Goal: Communication & Community: Share content

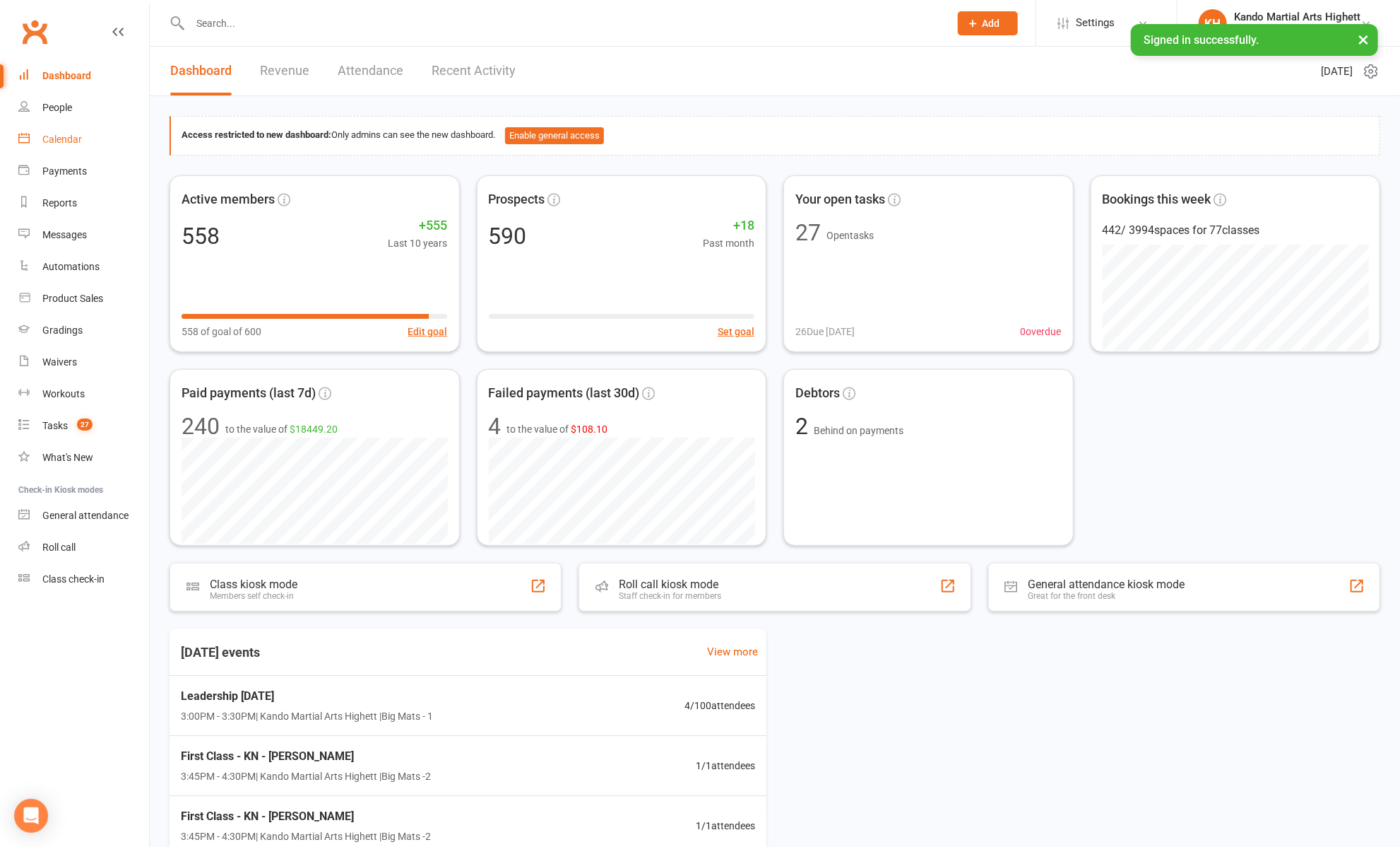
click at [48, 137] on div "Calendar" at bounding box center [62, 139] width 40 height 11
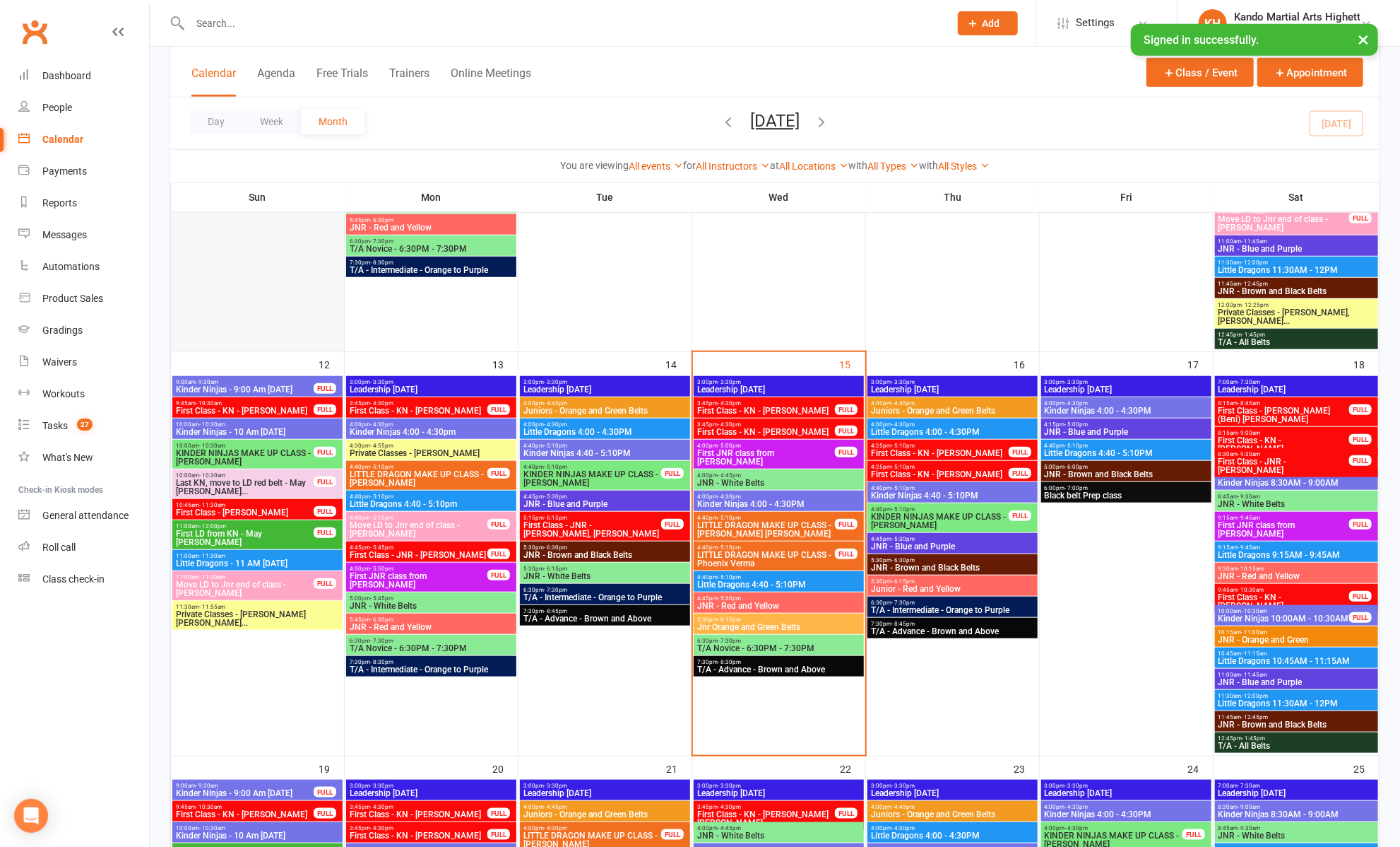
scroll to position [644, 0]
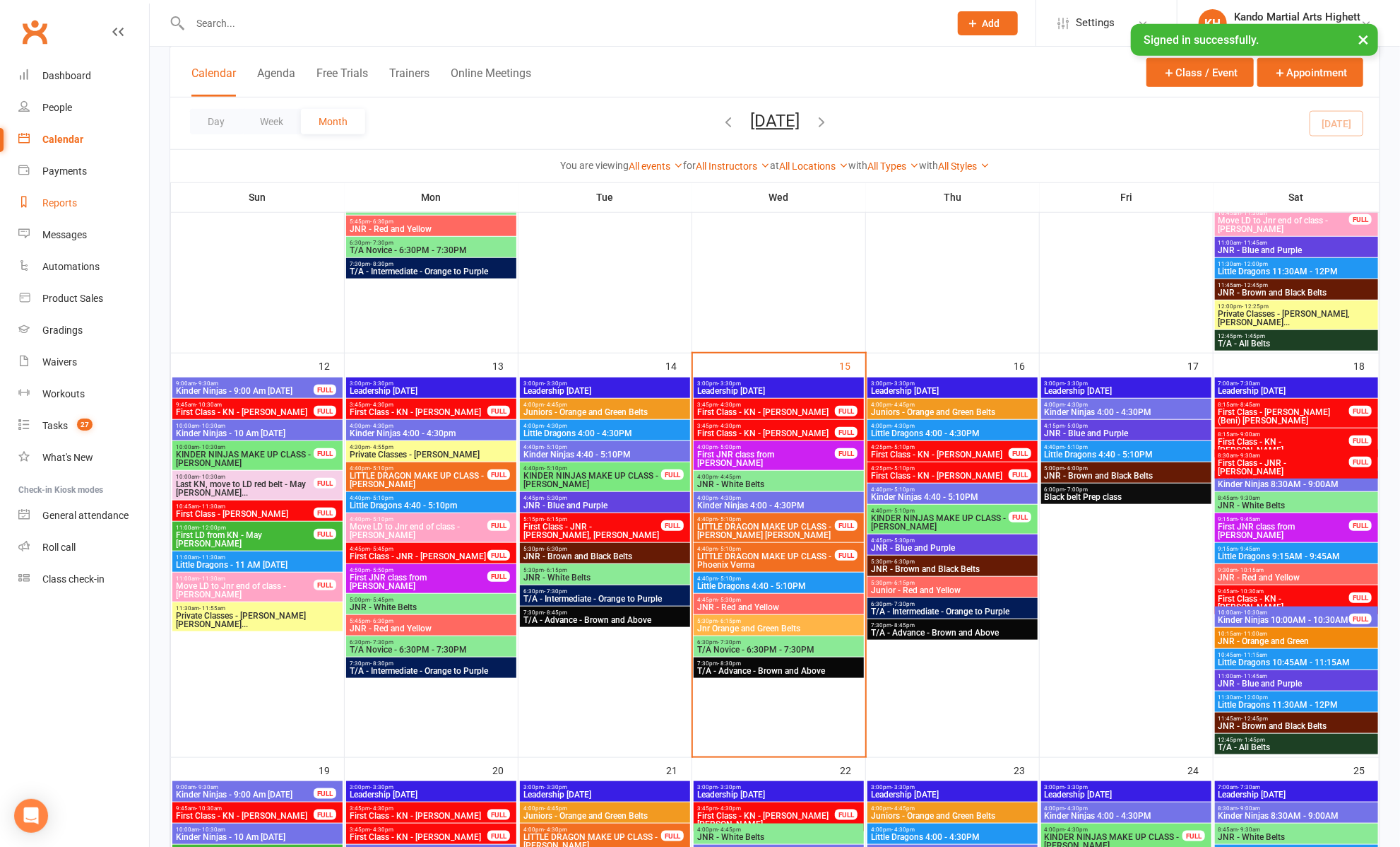
click at [67, 203] on div "Reports" at bounding box center [60, 203] width 35 height 11
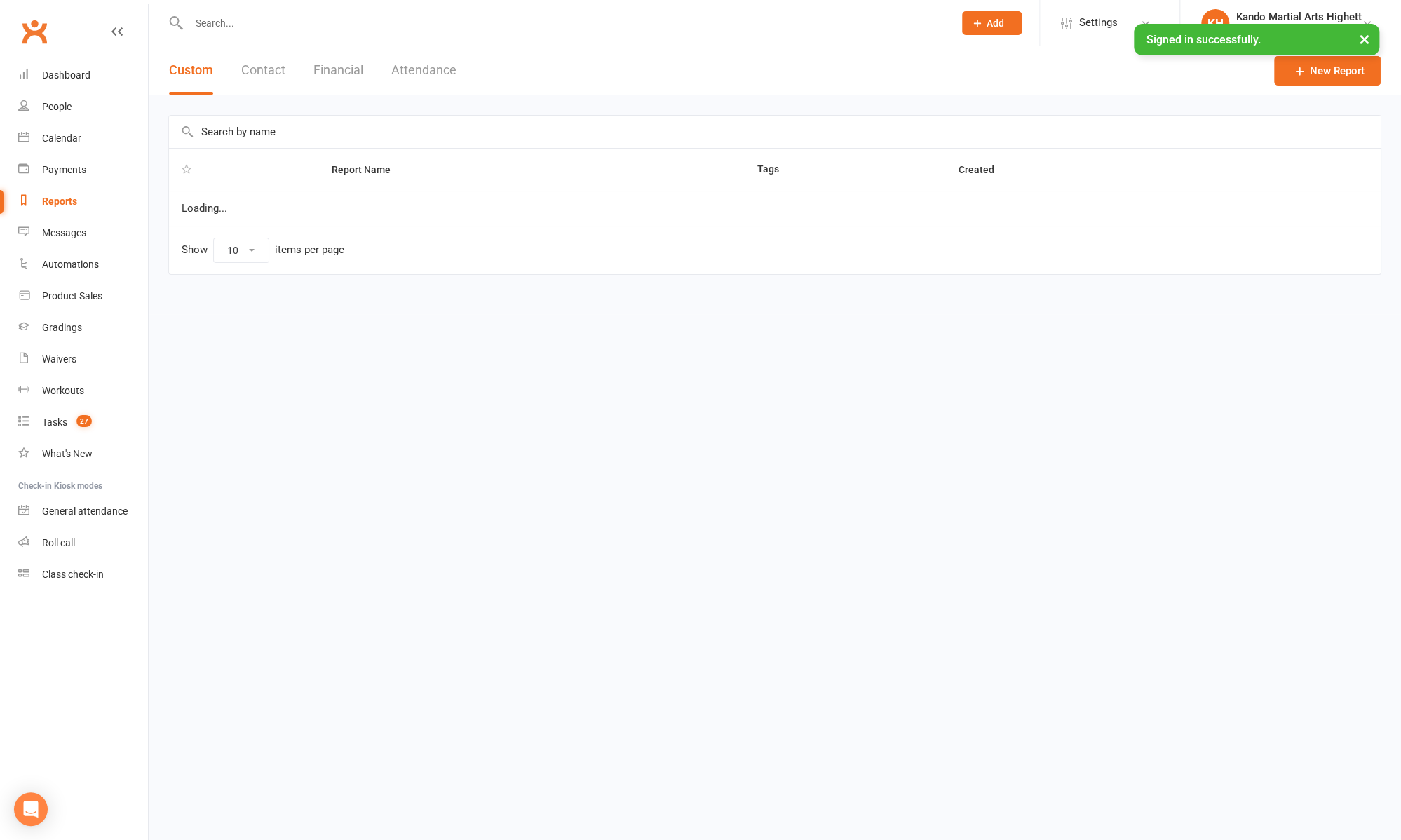
select select "100"
click at [63, 229] on div "Messages" at bounding box center [64, 232] width 44 height 11
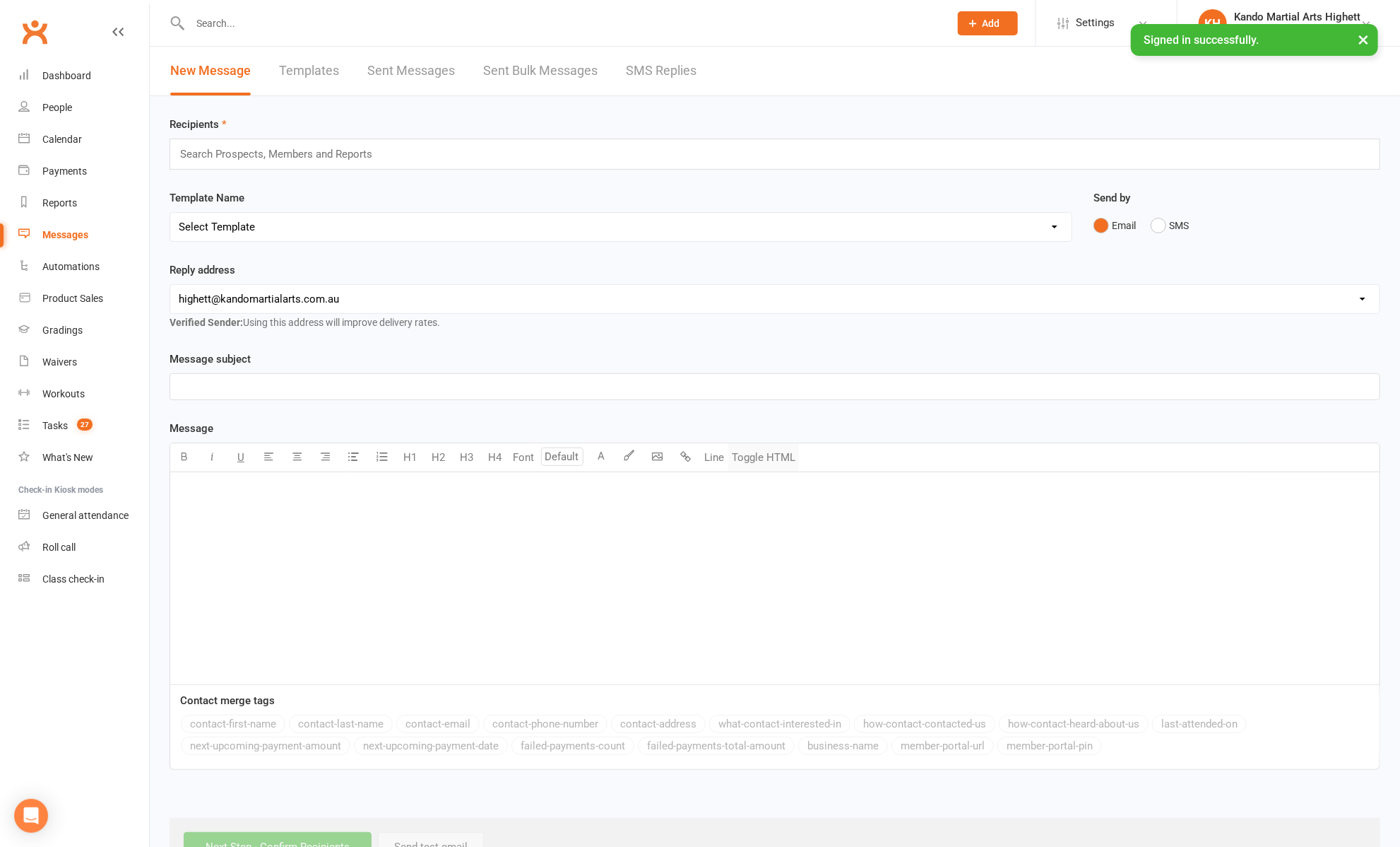
click at [768, 458] on button "Toggle HTML" at bounding box center [763, 458] width 71 height 29
click at [735, 533] on textarea at bounding box center [775, 578] width 1211 height 212
paste textarea "<l>&ipsu;</d> <sit ametc="adipi-elitseddo"> <e4>✅ Tempo! Inci 0 &utlab; Etd&mag…"
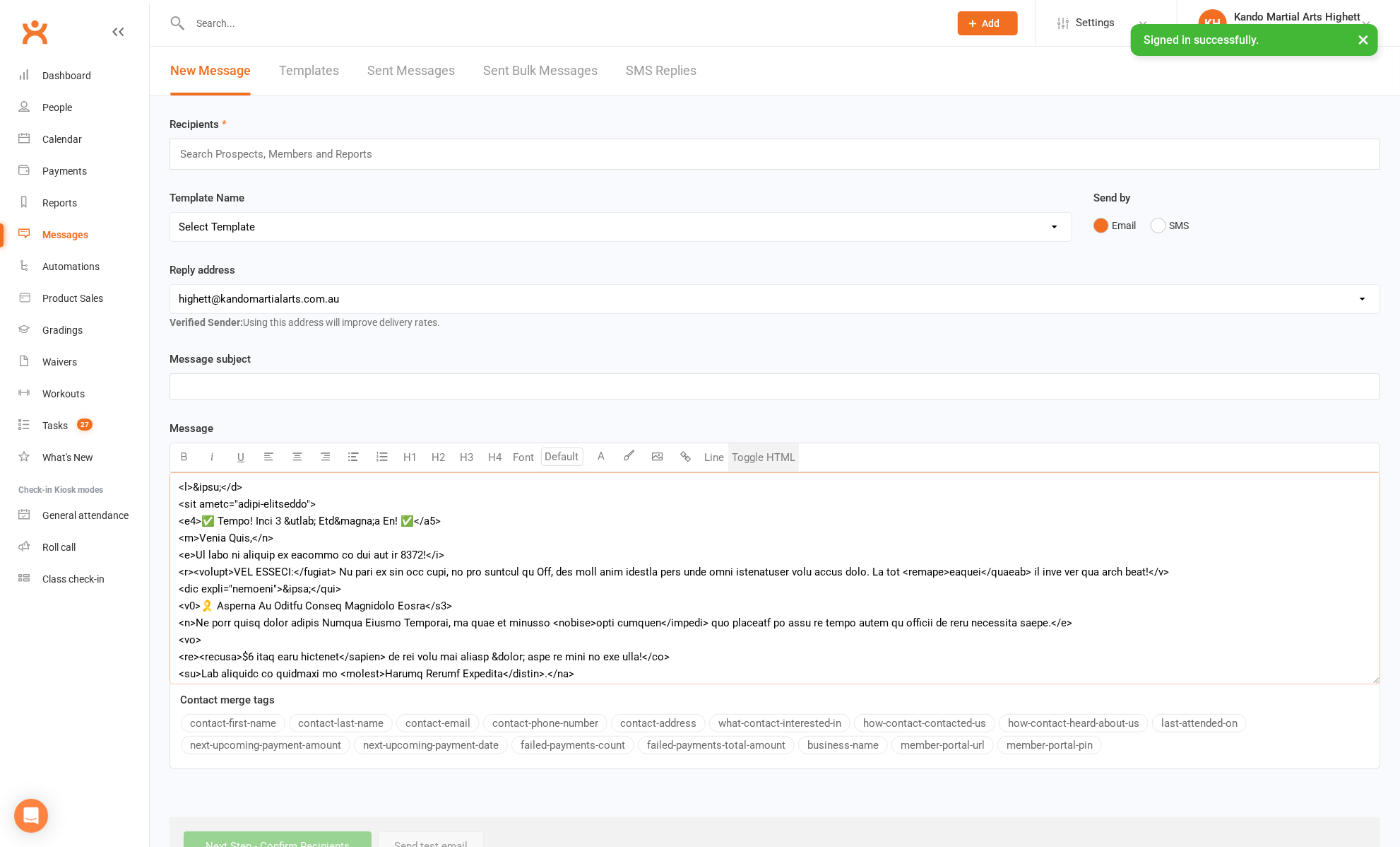
scroll to position [895, 0]
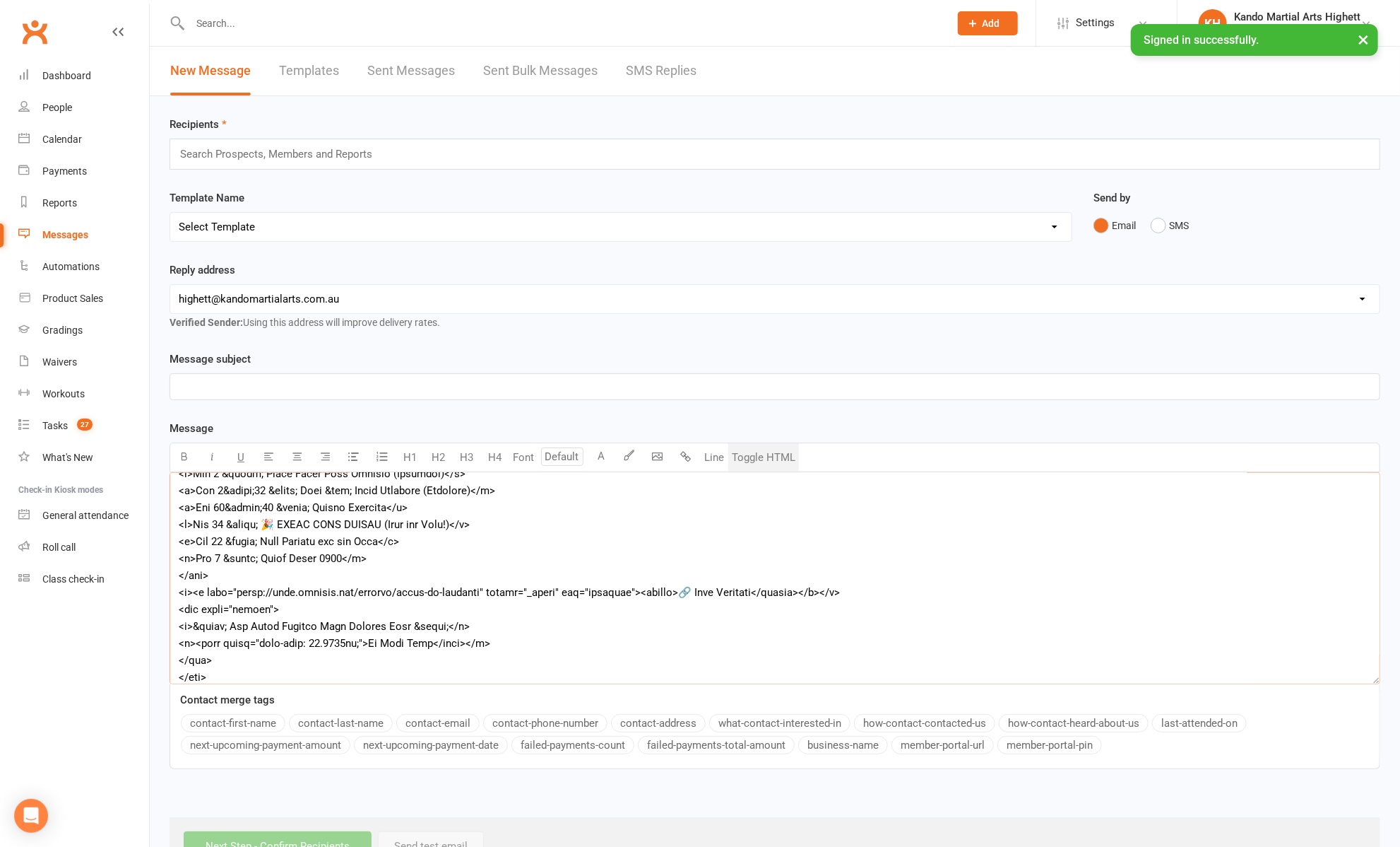
type textarea "<l>&ipsu;</d> <sit ametc="adipi-elitseddo"> <e4>✅ Tempo! Inci 0 &utlab; Etd&mag…"
click at [754, 447] on button "Toggle HTML" at bounding box center [763, 458] width 71 height 29
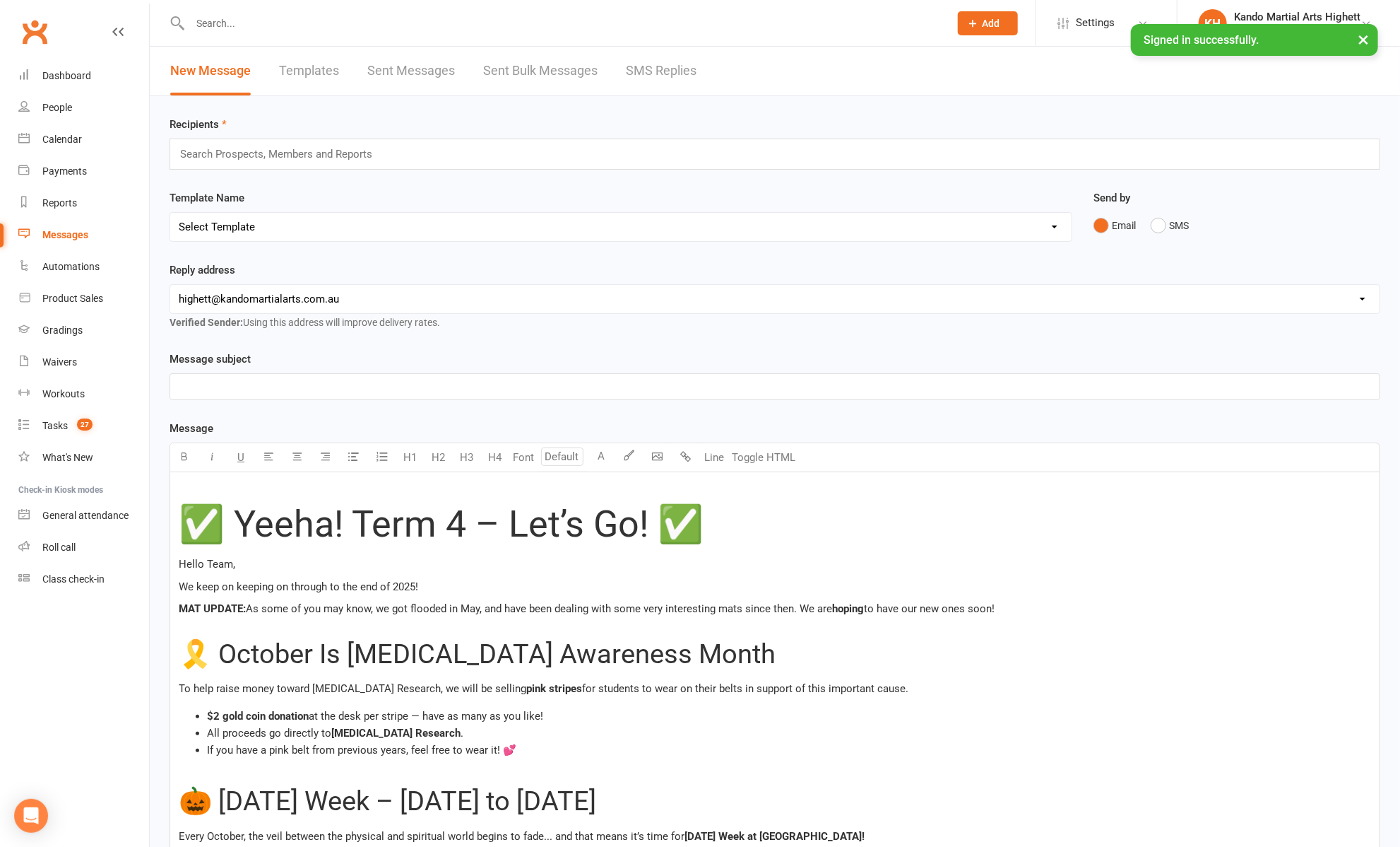
click at [396, 386] on p "﻿" at bounding box center [775, 386] width 1193 height 17
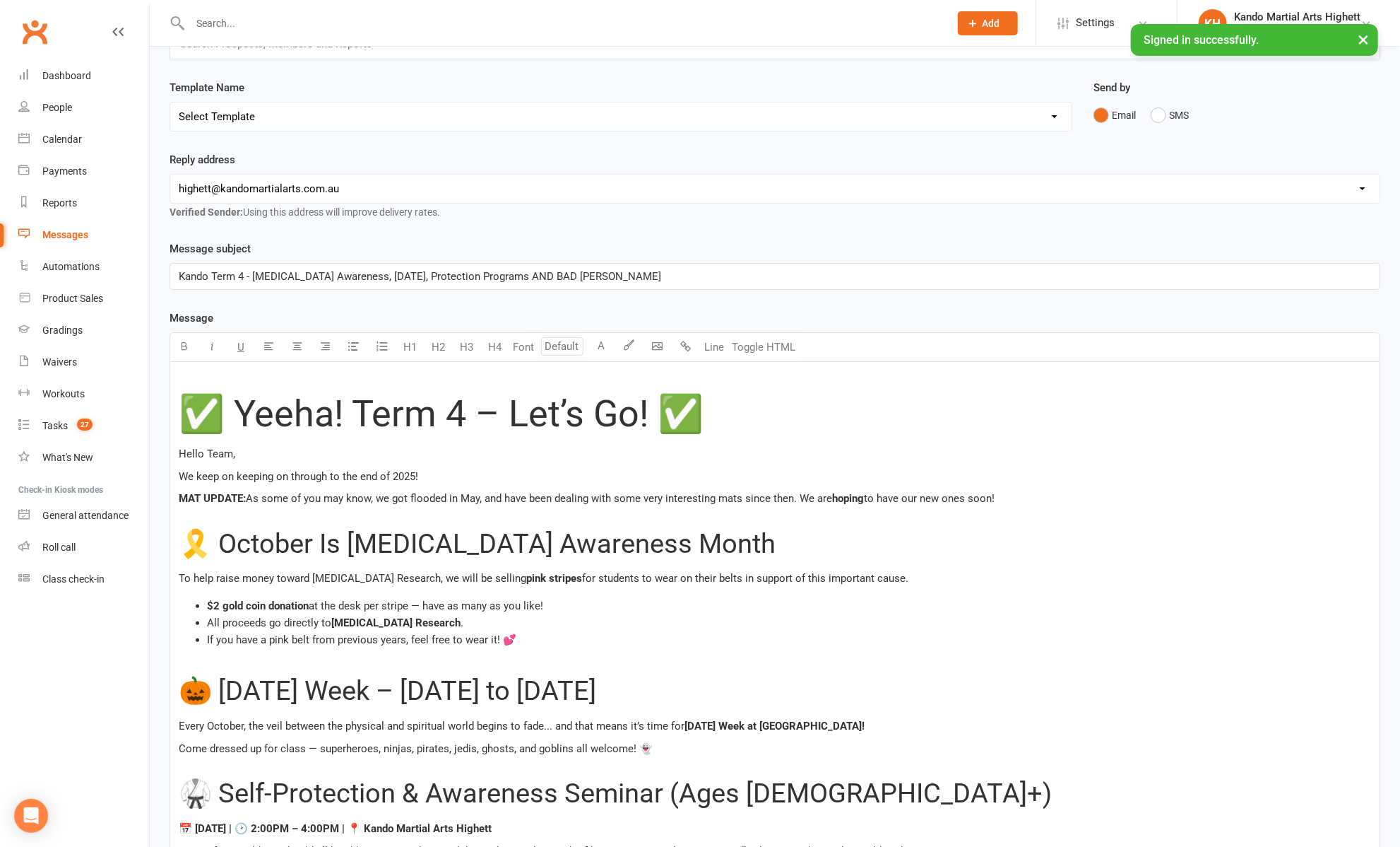
scroll to position [63, 0]
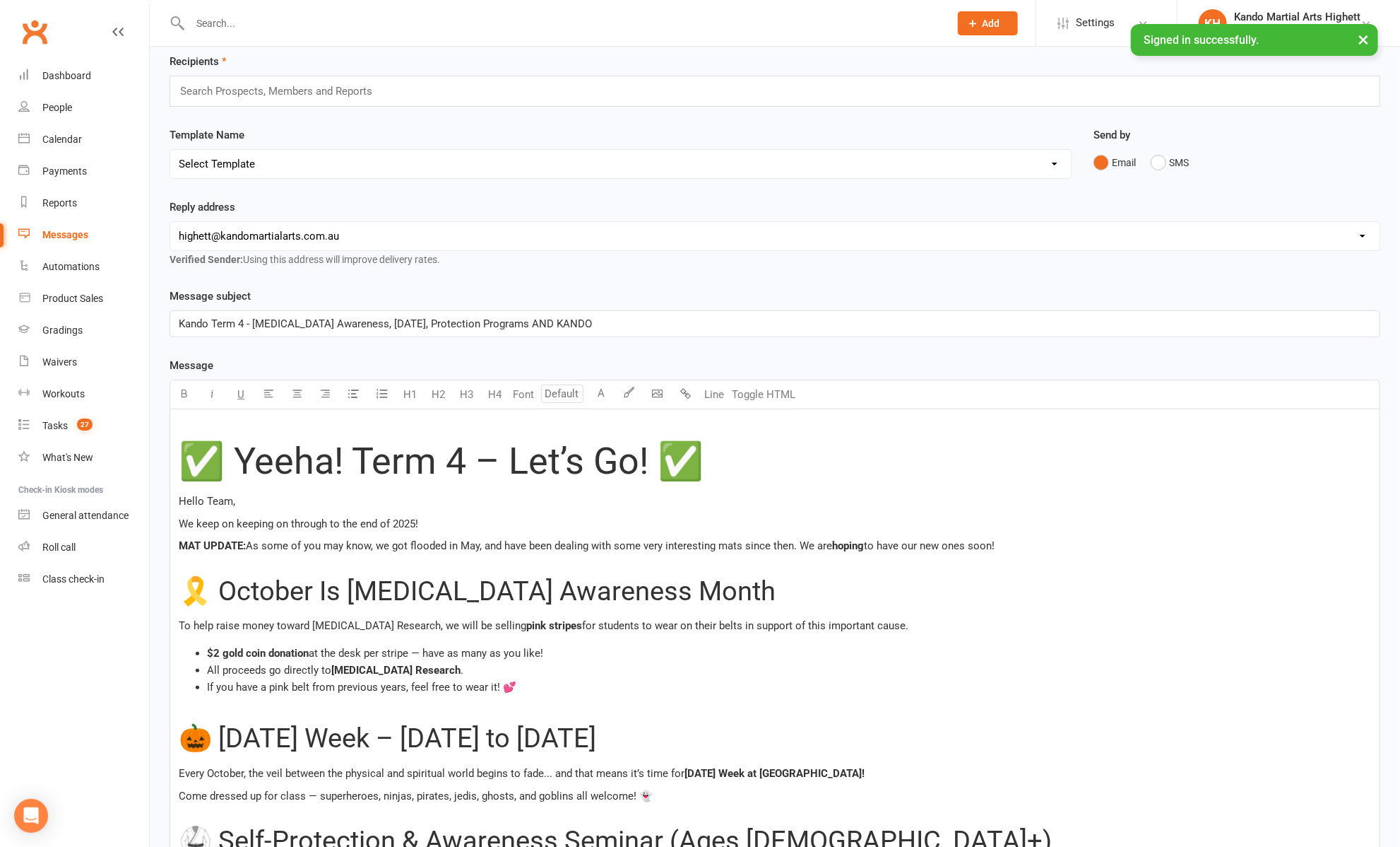
click at [242, 322] on span "Kando Term 4 - [MEDICAL_DATA] Awareness, [DATE], Protection Programs AND KANDO" at bounding box center [385, 323] width 413 height 13
click at [341, 320] on span "Kando Highett: [MEDICAL_DATA] Awareness, [DATE], Protection Programs AND KANDO" at bounding box center [386, 323] width 415 height 13
click at [364, 323] on span "Kando Highett: [MEDICAL_DATA] Awareness, [DATE], Protection Programs AND KANDO" at bounding box center [386, 323] width 415 height 13
drag, startPoint x: 376, startPoint y: 320, endPoint x: 253, endPoint y: 327, distance: 123.2
click at [253, 327] on span "Kando Highett: [MEDICAL_DATA] Awareness, [DATE], Protection Programs AND KANDO" at bounding box center [386, 323] width 415 height 13
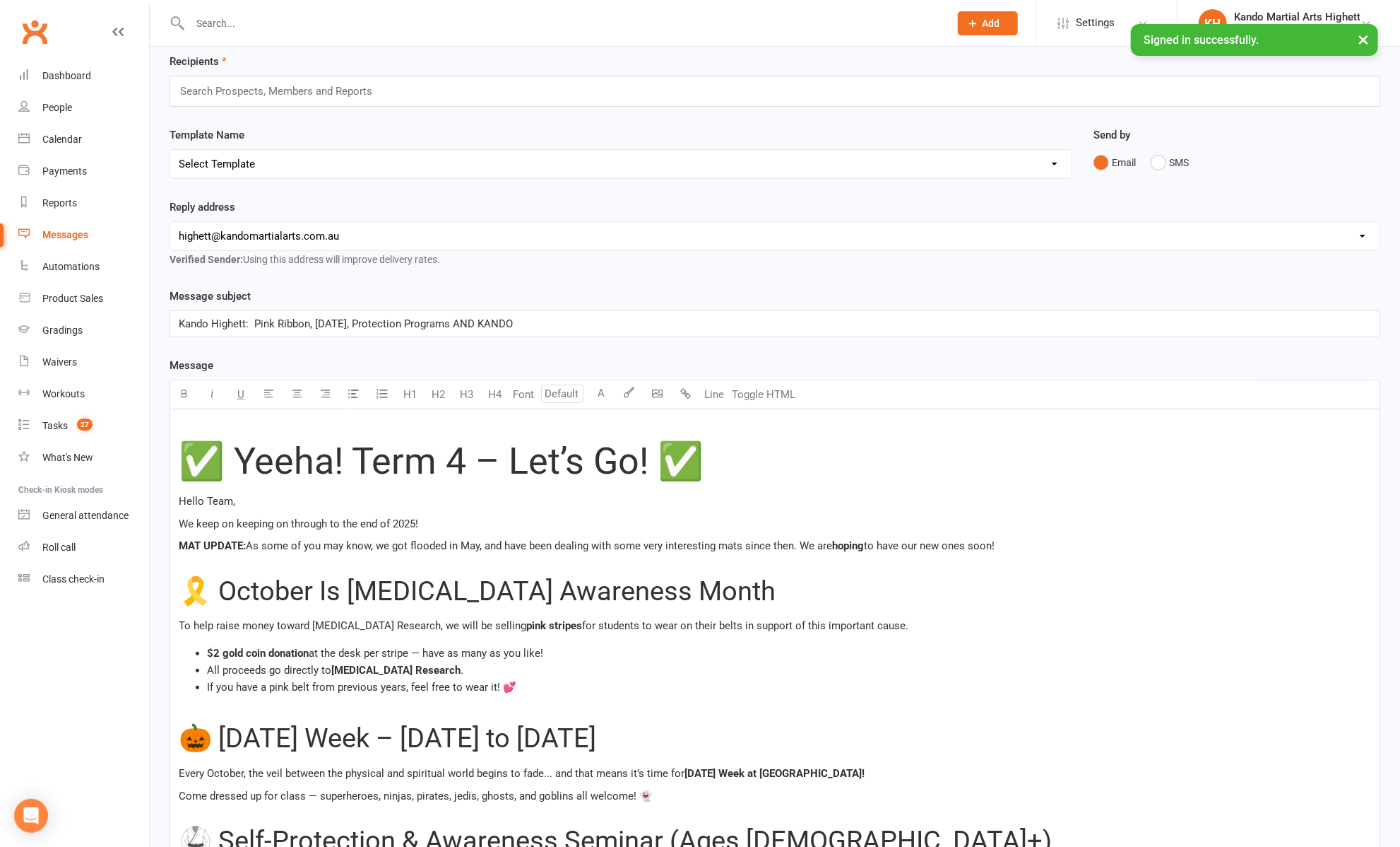
click at [407, 324] on span "Kando Highett: Pink Ribbon, [DATE], Protection Programs AND KANDO" at bounding box center [345, 323] width 334 height 13
click at [440, 320] on span "Kando Highett: Pink Ribbon, [DATE], Protection Programs AND KANDO" at bounding box center [345, 323] width 334 height 13
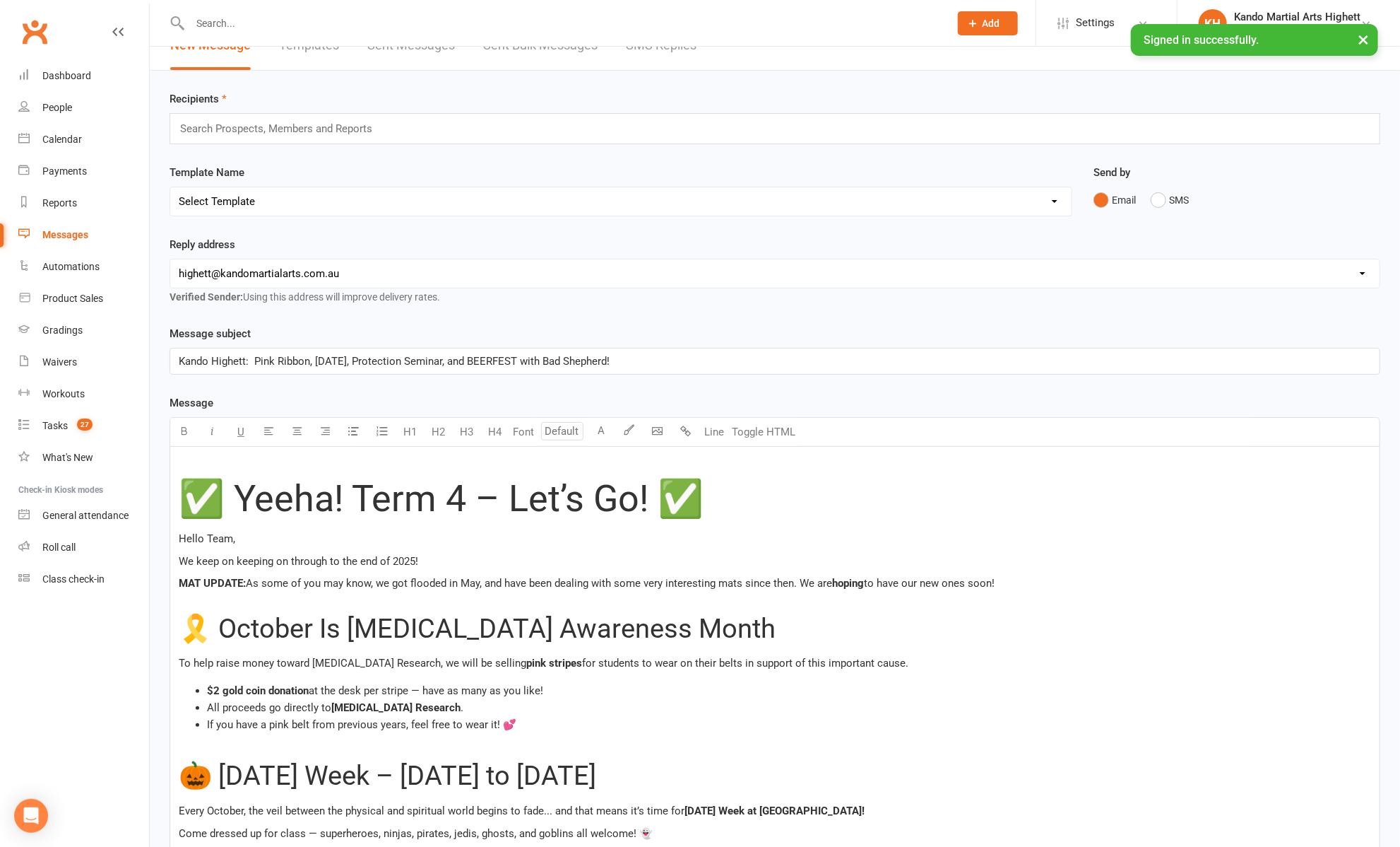
scroll to position [0, 0]
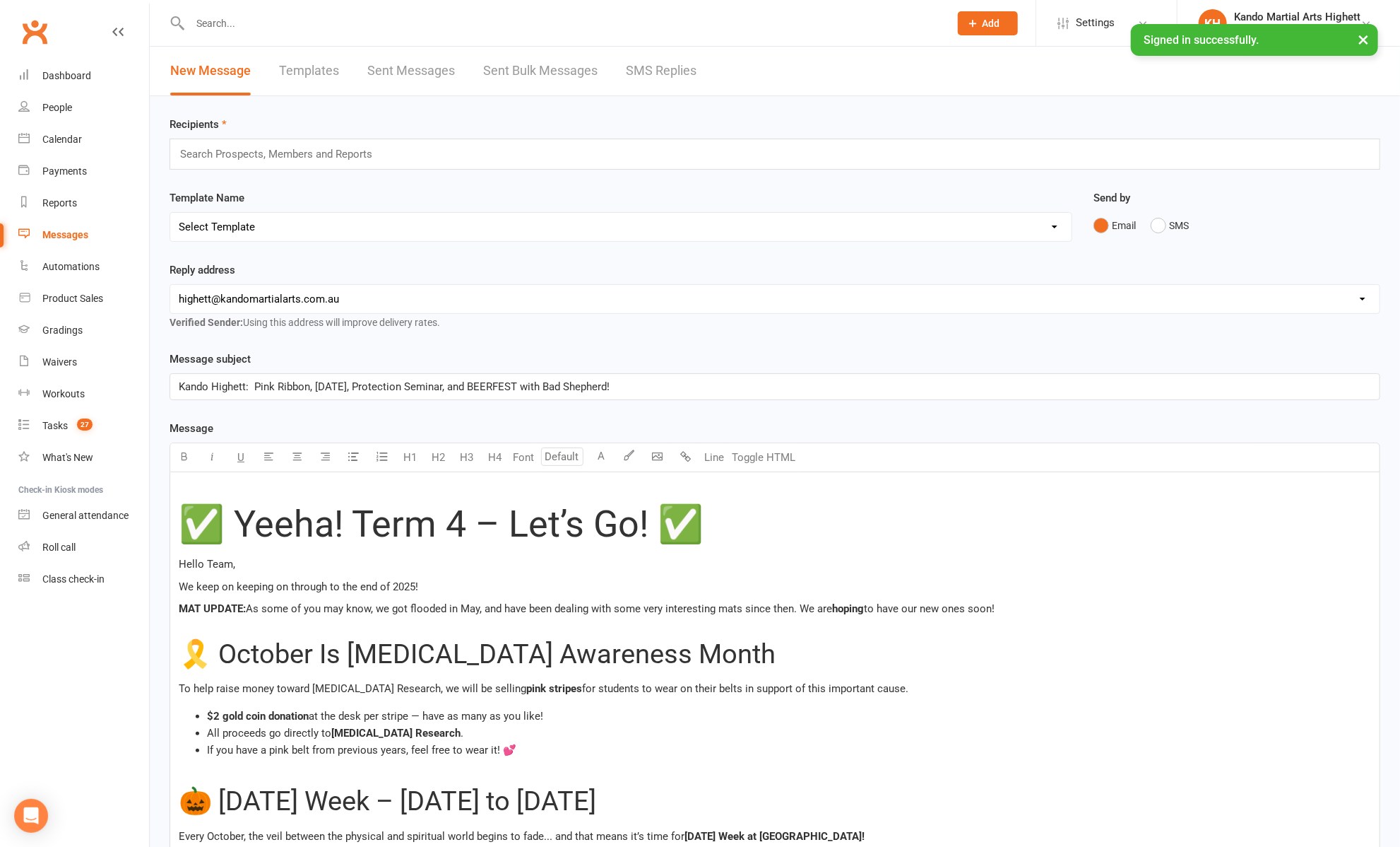
click at [592, 151] on div "Search Prospects, Members and Reports" at bounding box center [775, 153] width 1211 height 31
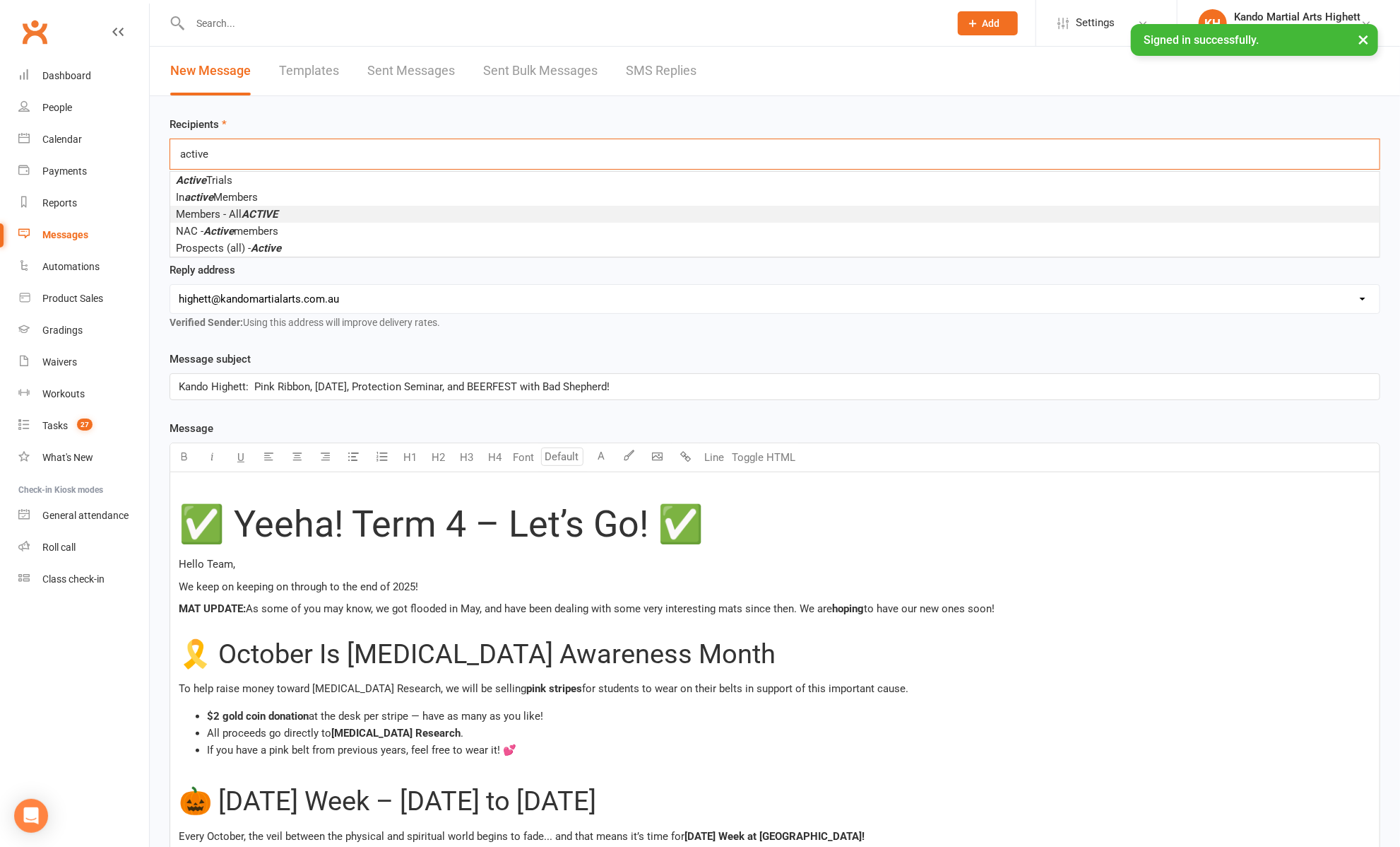
type input "active"
click at [465, 210] on li "Members - All ACTIVE" at bounding box center [774, 214] width 1209 height 17
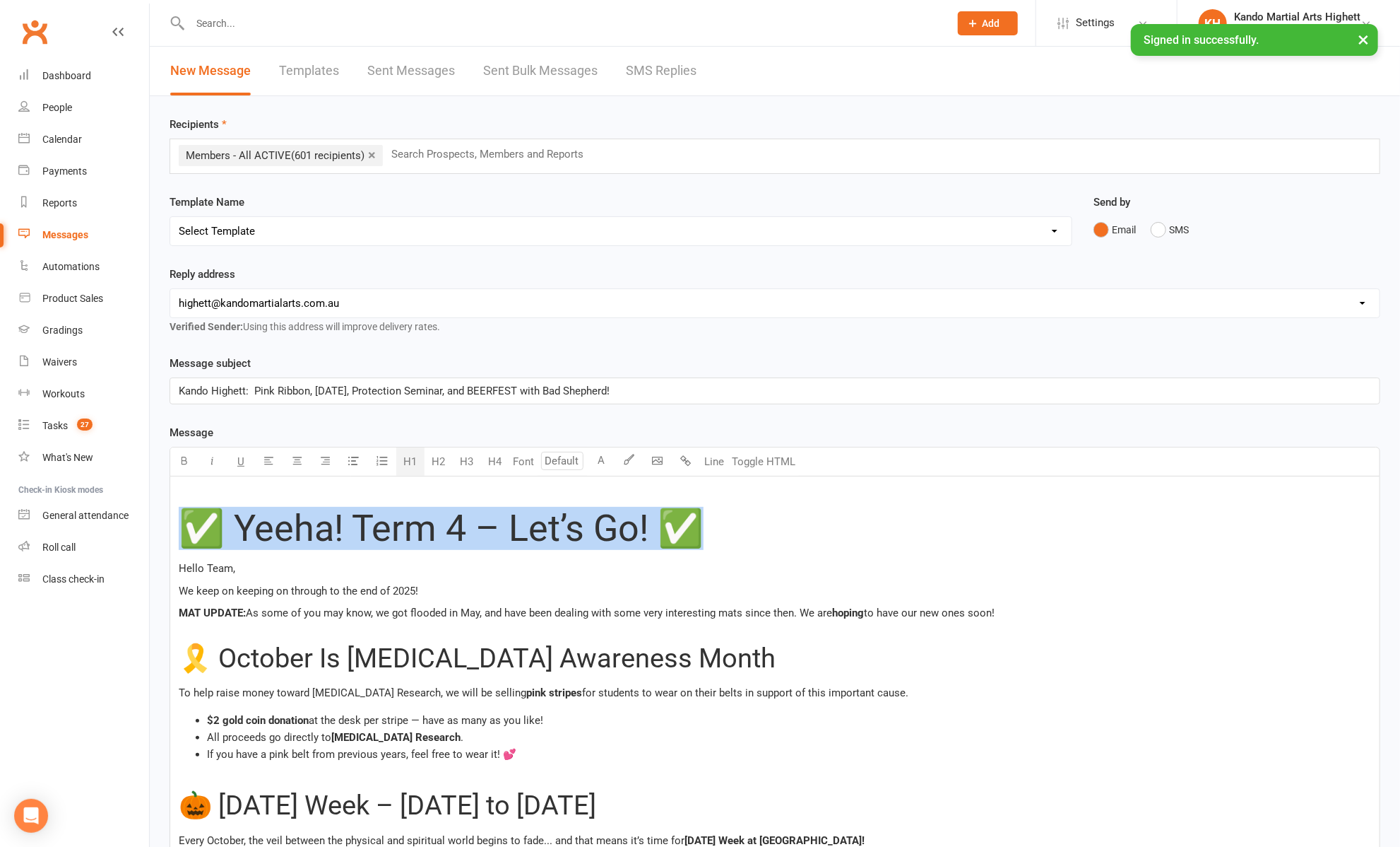
drag, startPoint x: 753, startPoint y: 528, endPoint x: 160, endPoint y: 524, distance: 593.0
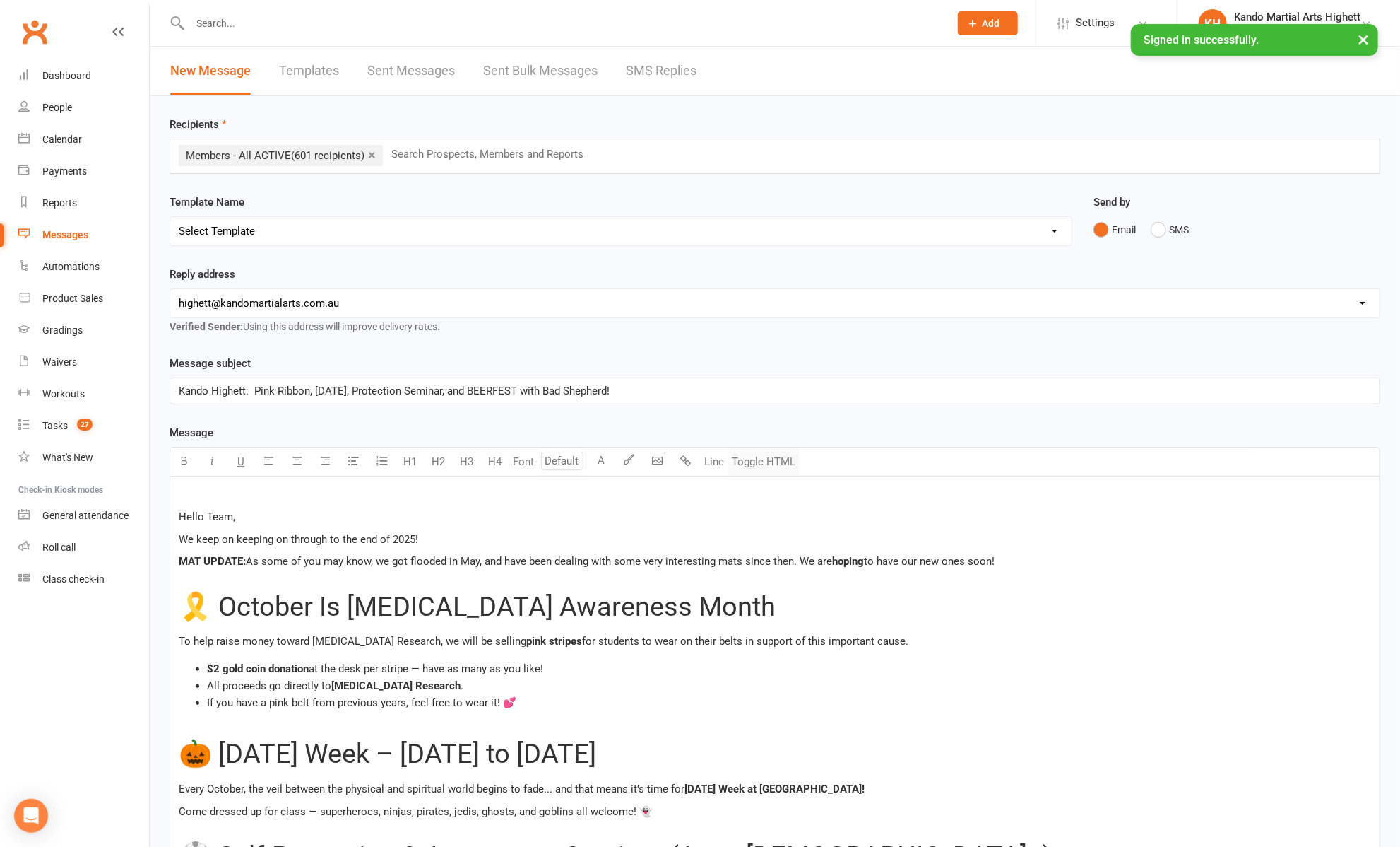
click at [740, 465] on button "Toggle HTML" at bounding box center [763, 462] width 71 height 29
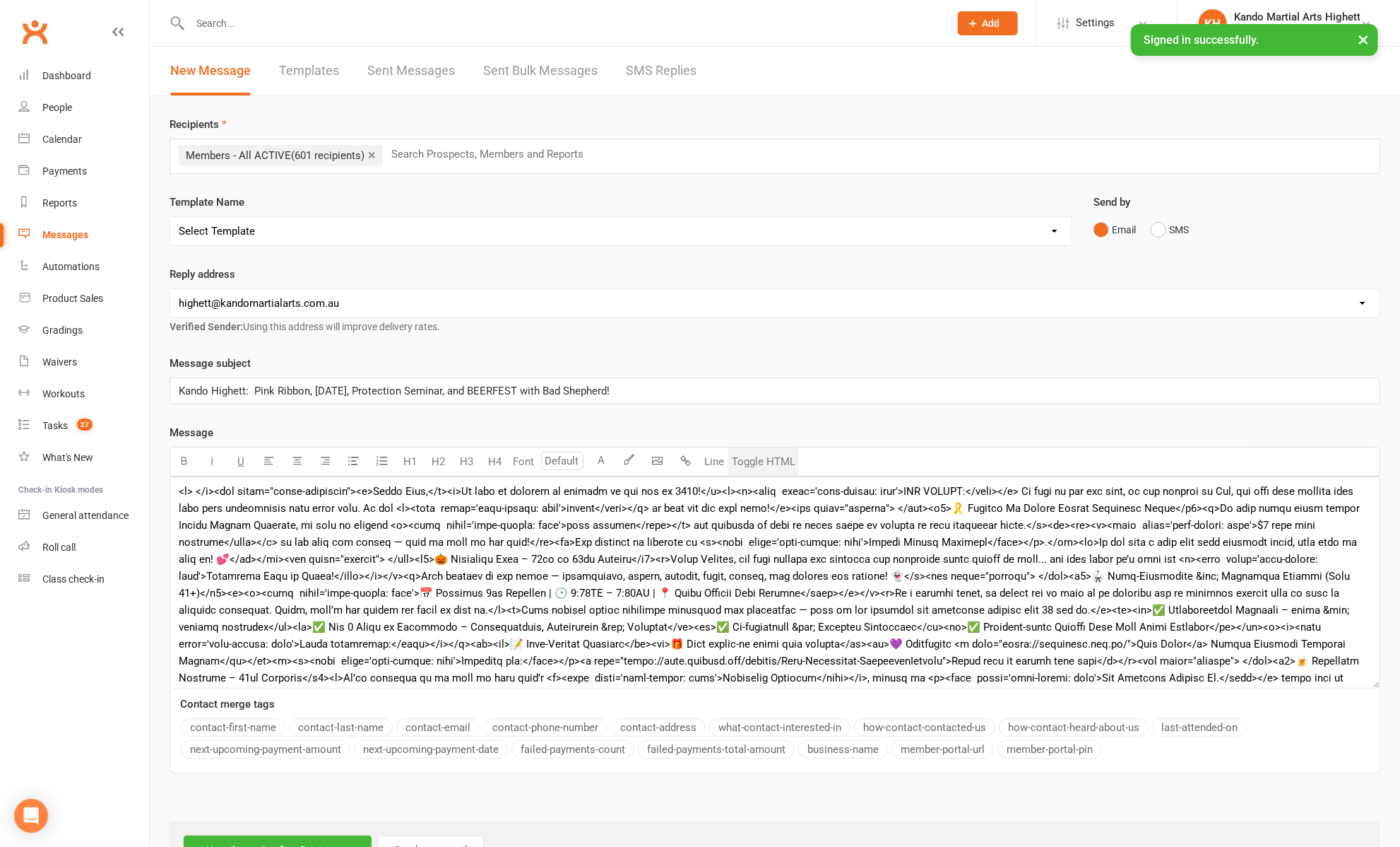
click at [740, 465] on button "Toggle HTML" at bounding box center [763, 462] width 71 height 29
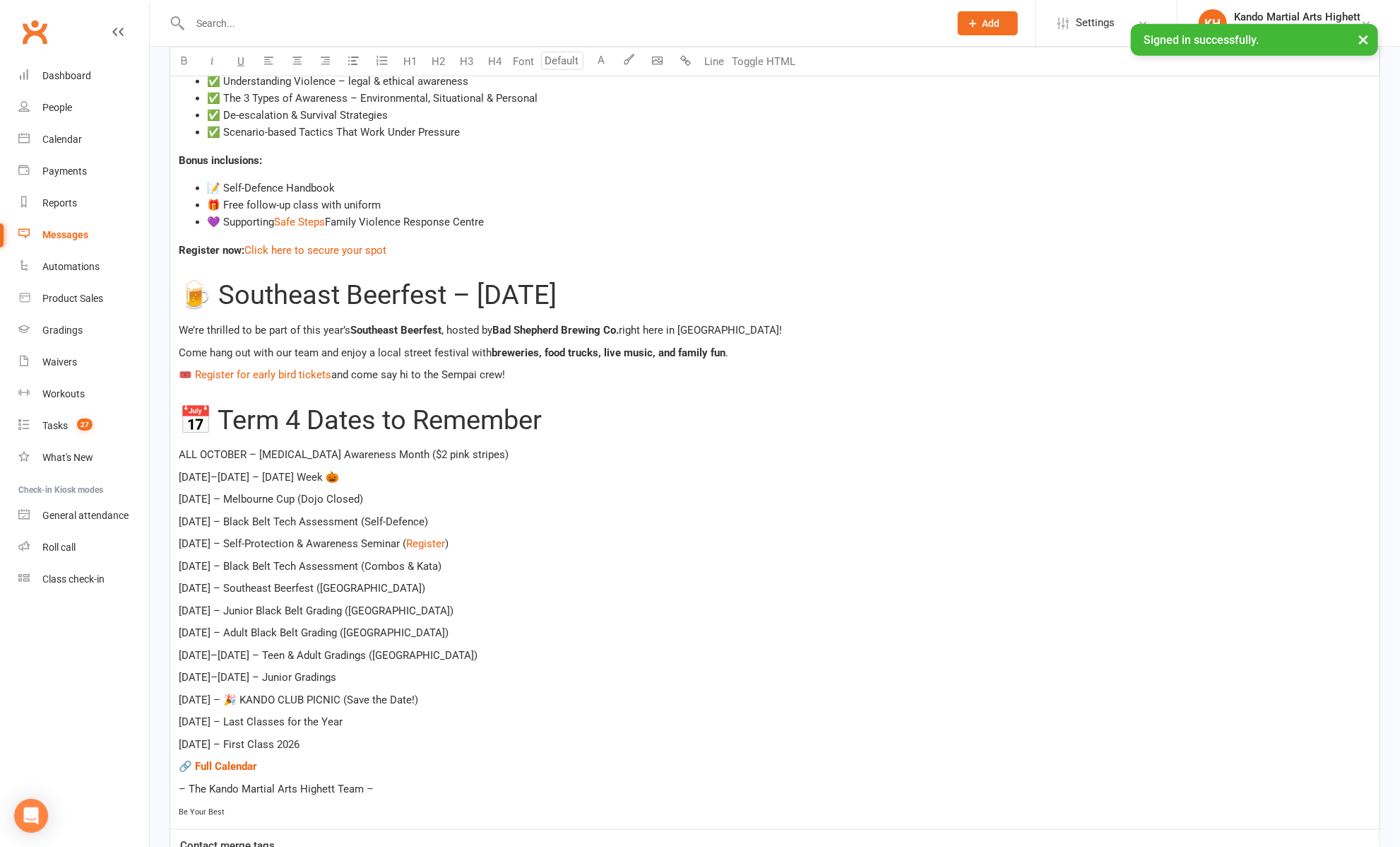
scroll to position [1074, 0]
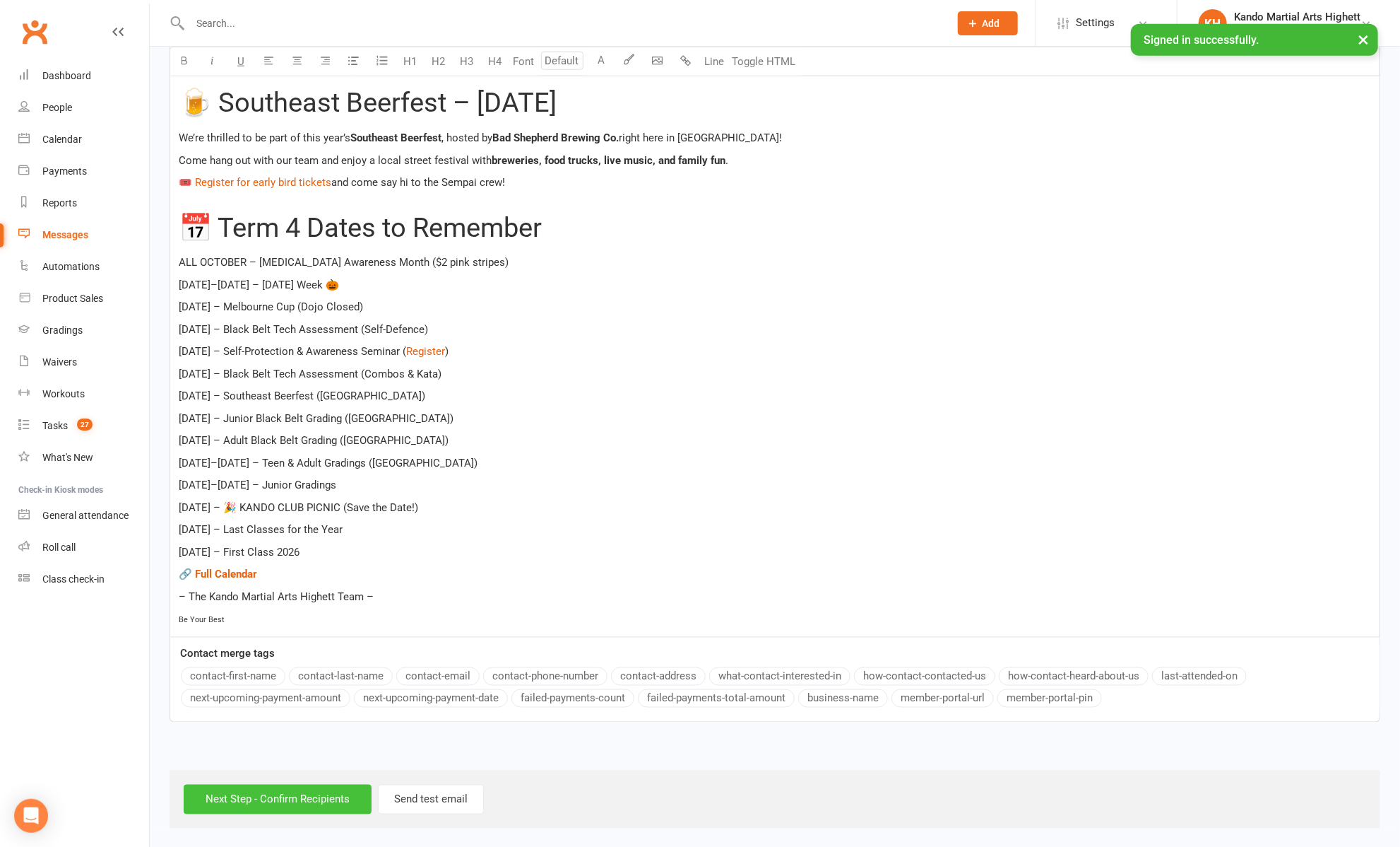
click at [244, 785] on input "Next Step - Confirm Recipients" at bounding box center [277, 799] width 188 height 29
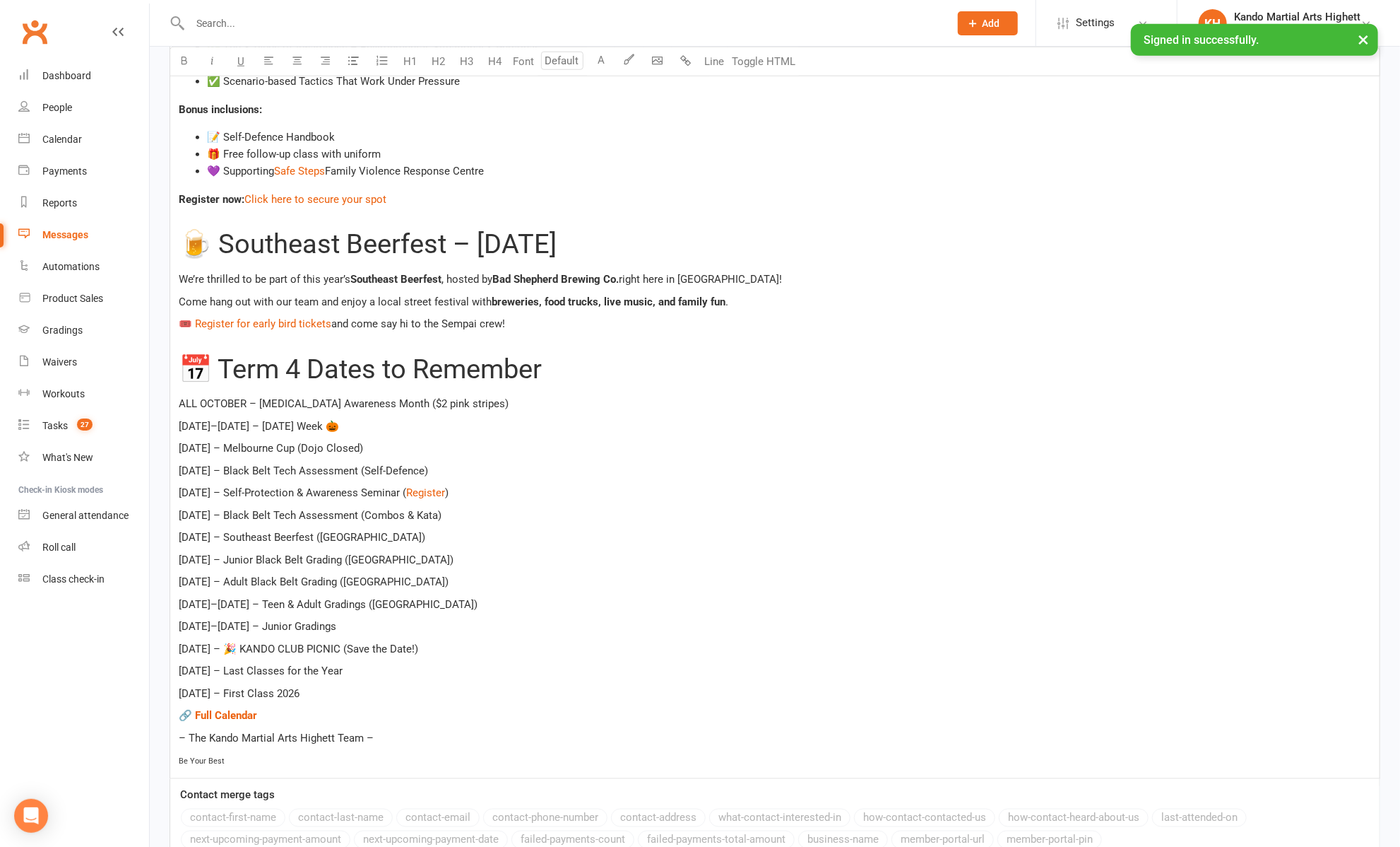
scroll to position [1074, 0]
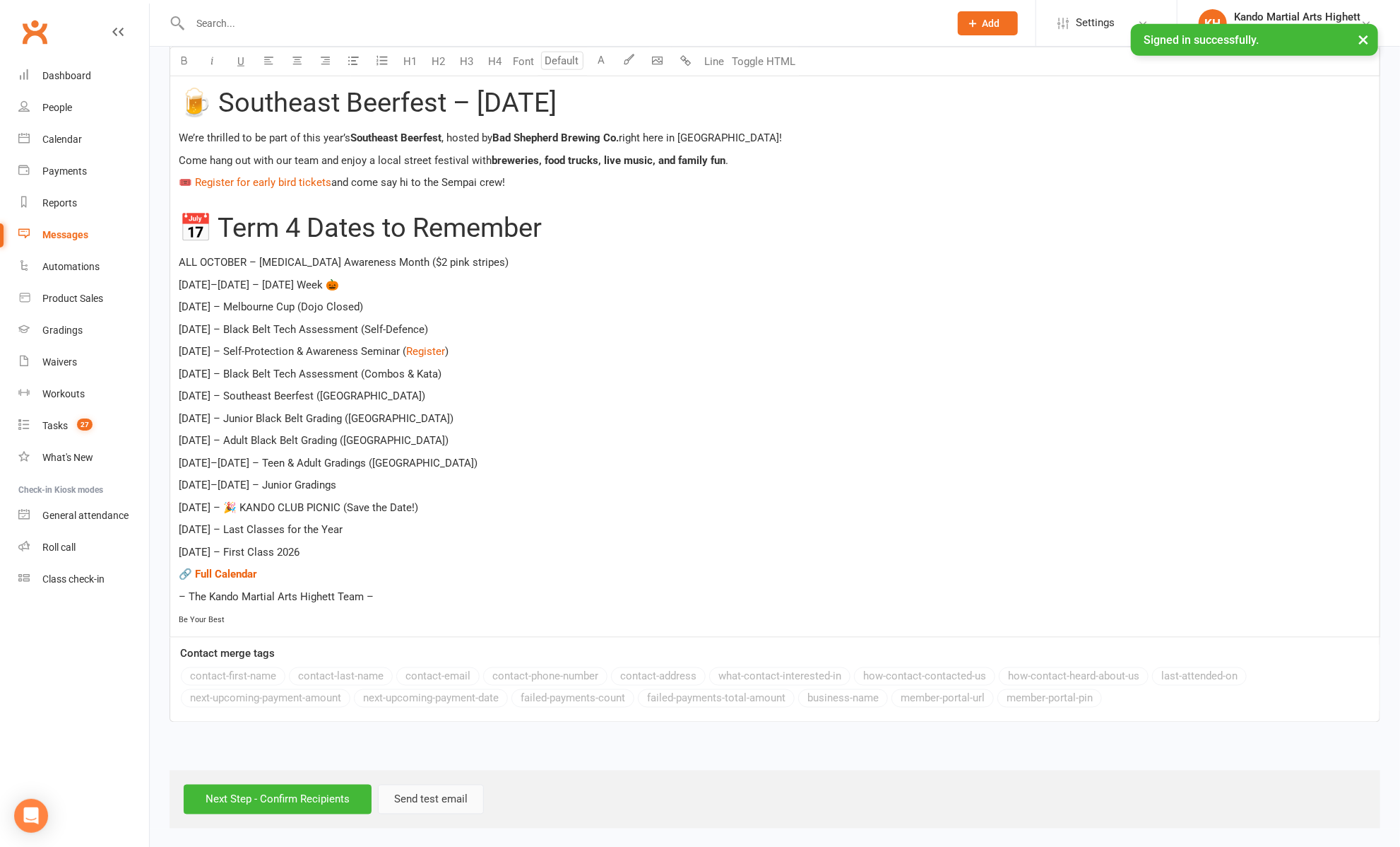
click at [415, 798] on button "Send test email" at bounding box center [430, 799] width 106 height 29
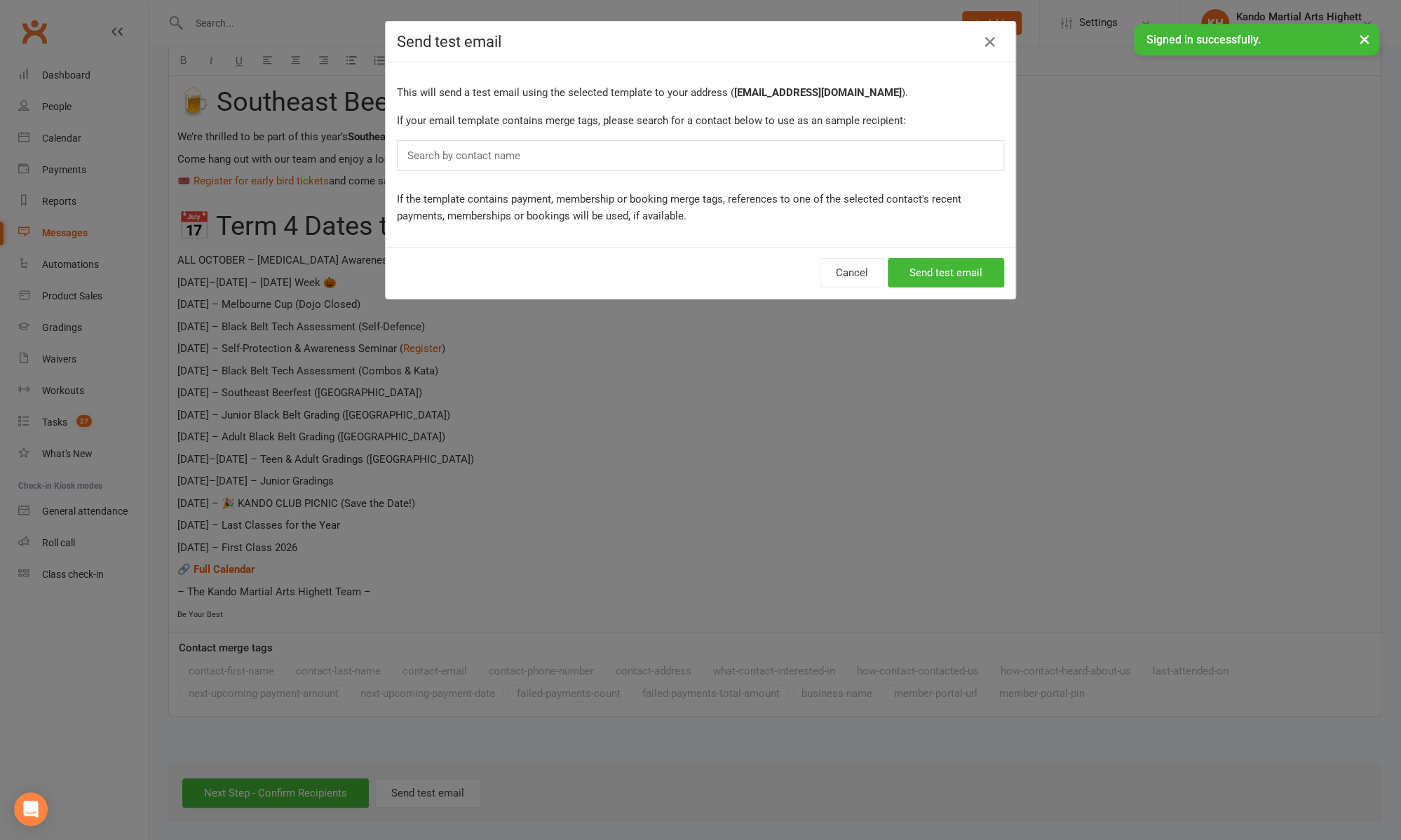
click at [488, 152] on input "text" at bounding box center [466, 155] width 122 height 18
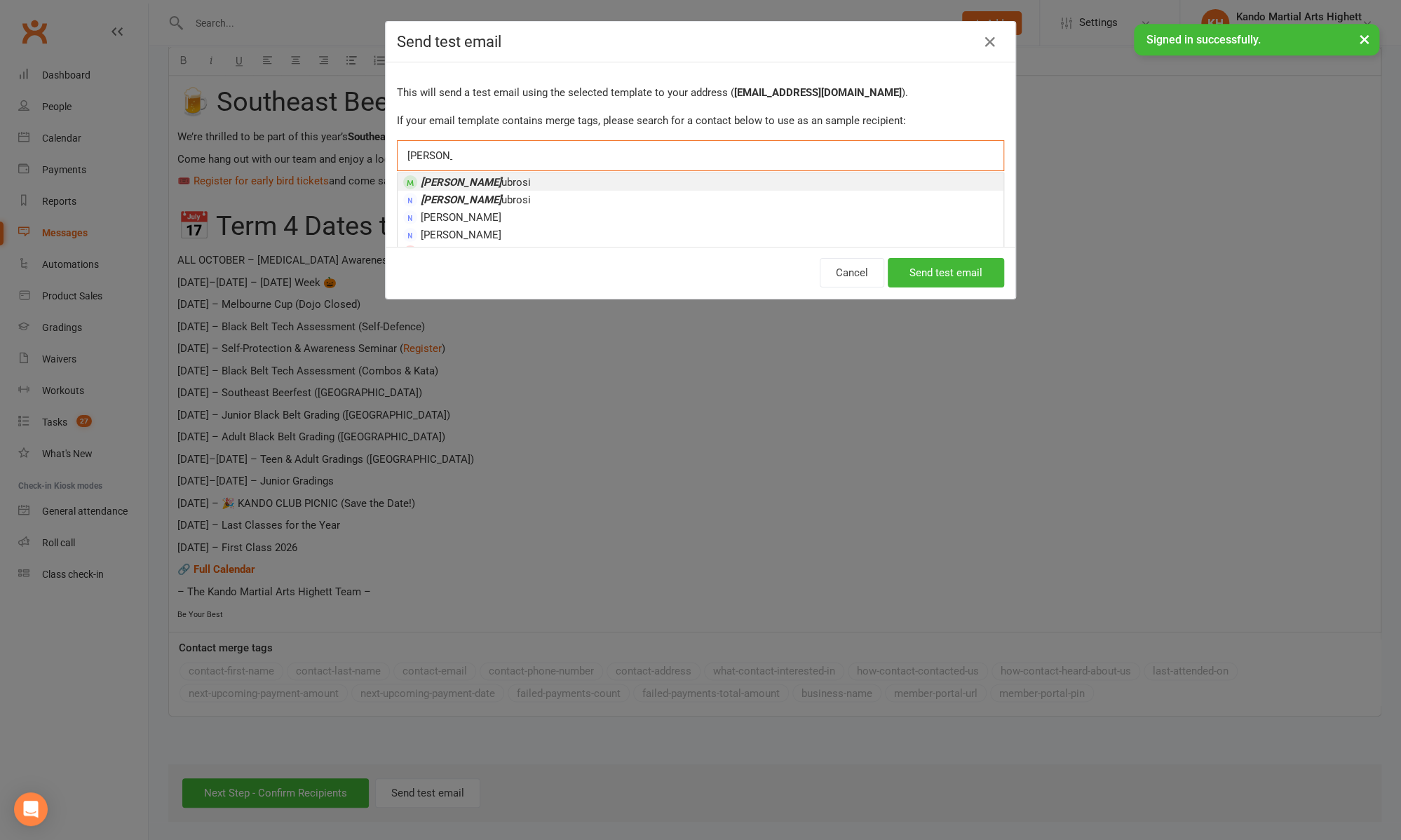
type input "[PERSON_NAME]"
click at [474, 180] on span "[PERSON_NAME]" at bounding box center [476, 182] width 110 height 13
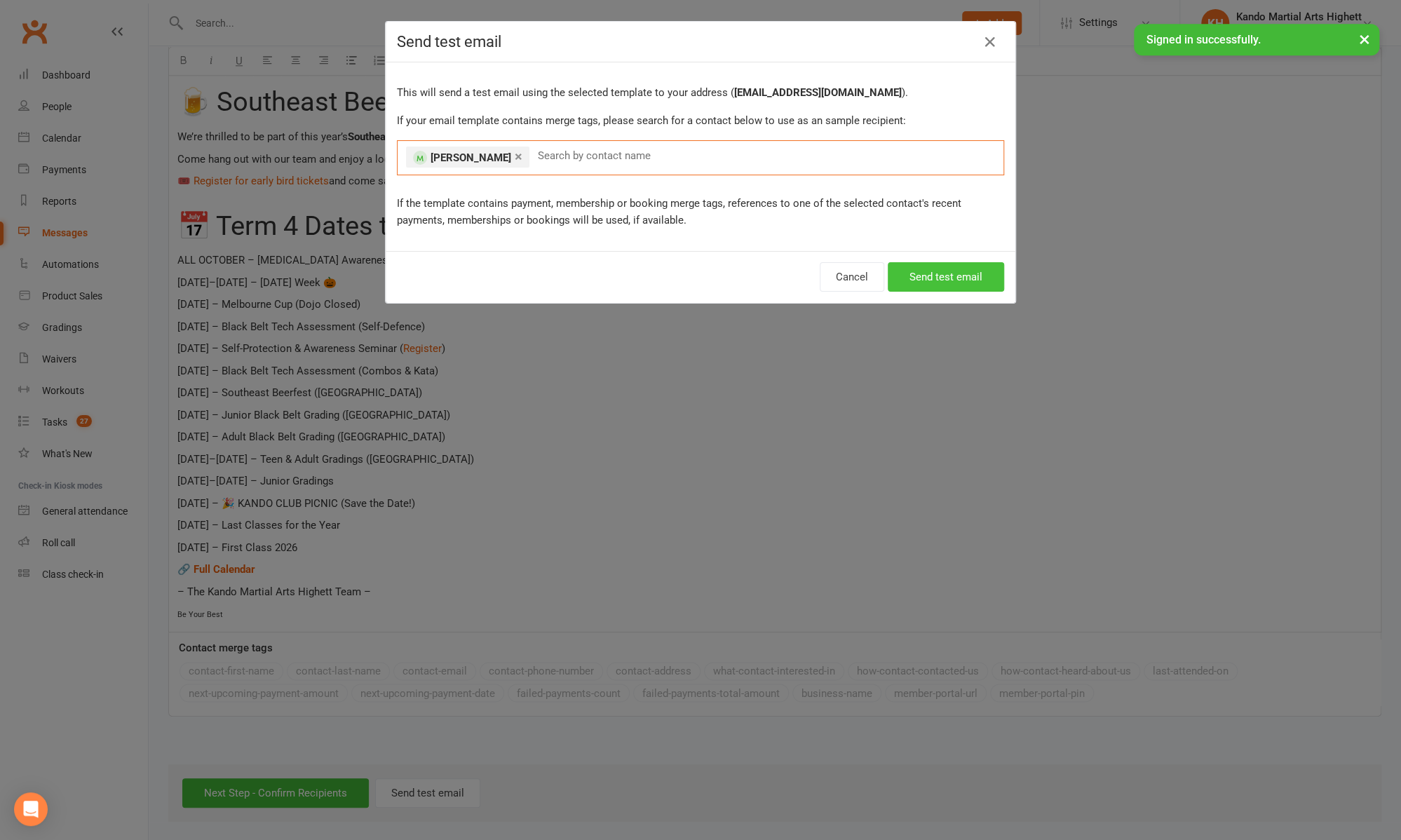
click at [916, 281] on button "Send test email" at bounding box center [946, 277] width 117 height 29
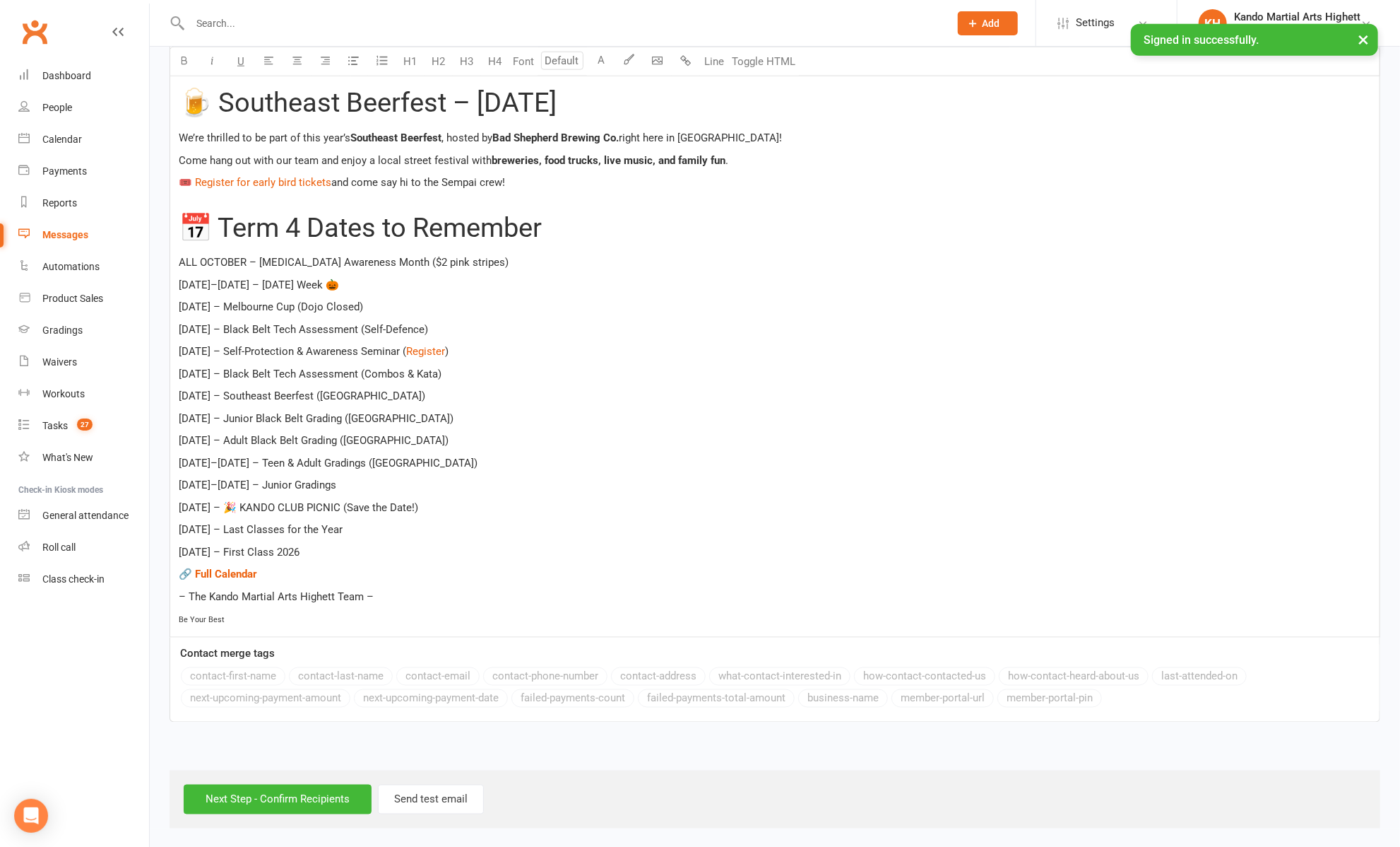
click at [460, 321] on p "[DATE] – Black Belt Tech Assessment (Self-Defence)" at bounding box center [775, 329] width 1193 height 17
click at [747, 68] on button "Toggle HTML" at bounding box center [763, 62] width 71 height 29
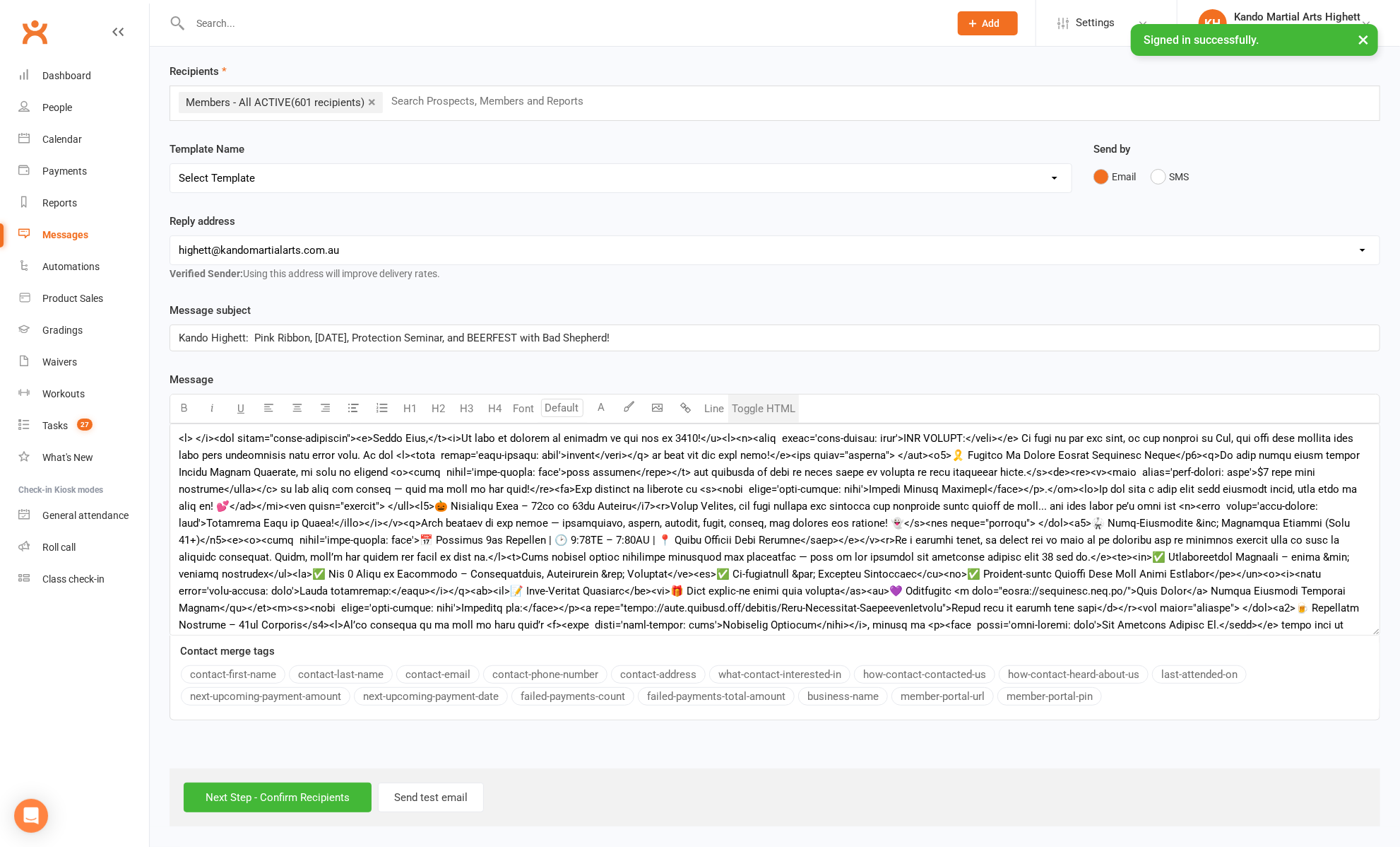
scroll to position [51, 0]
click at [611, 489] on textarea at bounding box center [775, 532] width 1211 height 212
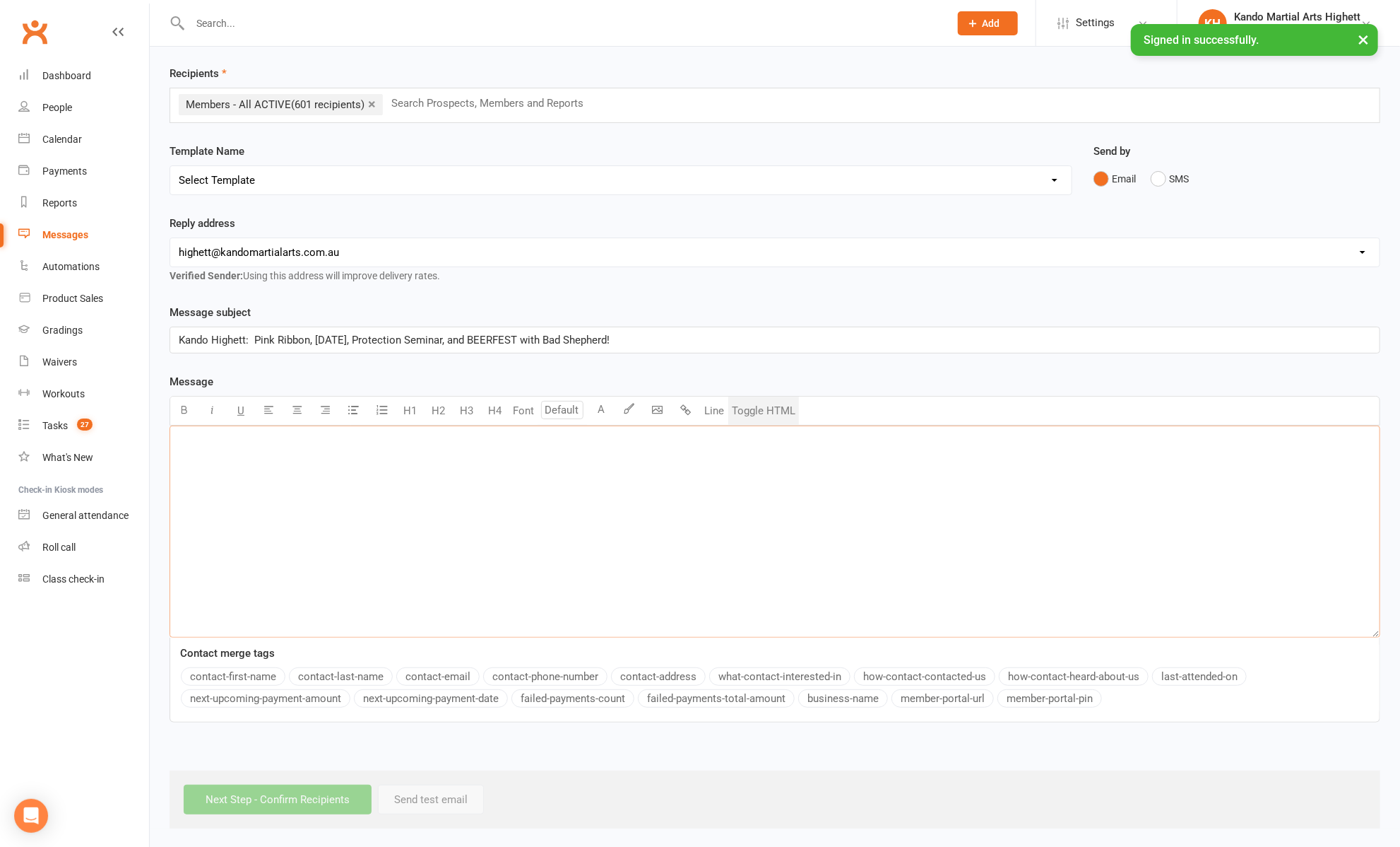
paste textarea "<l>&ipsu;</d> <sitam conse="adipiscing-elits: #doeius; tempori: 40ut 7;" labore…"
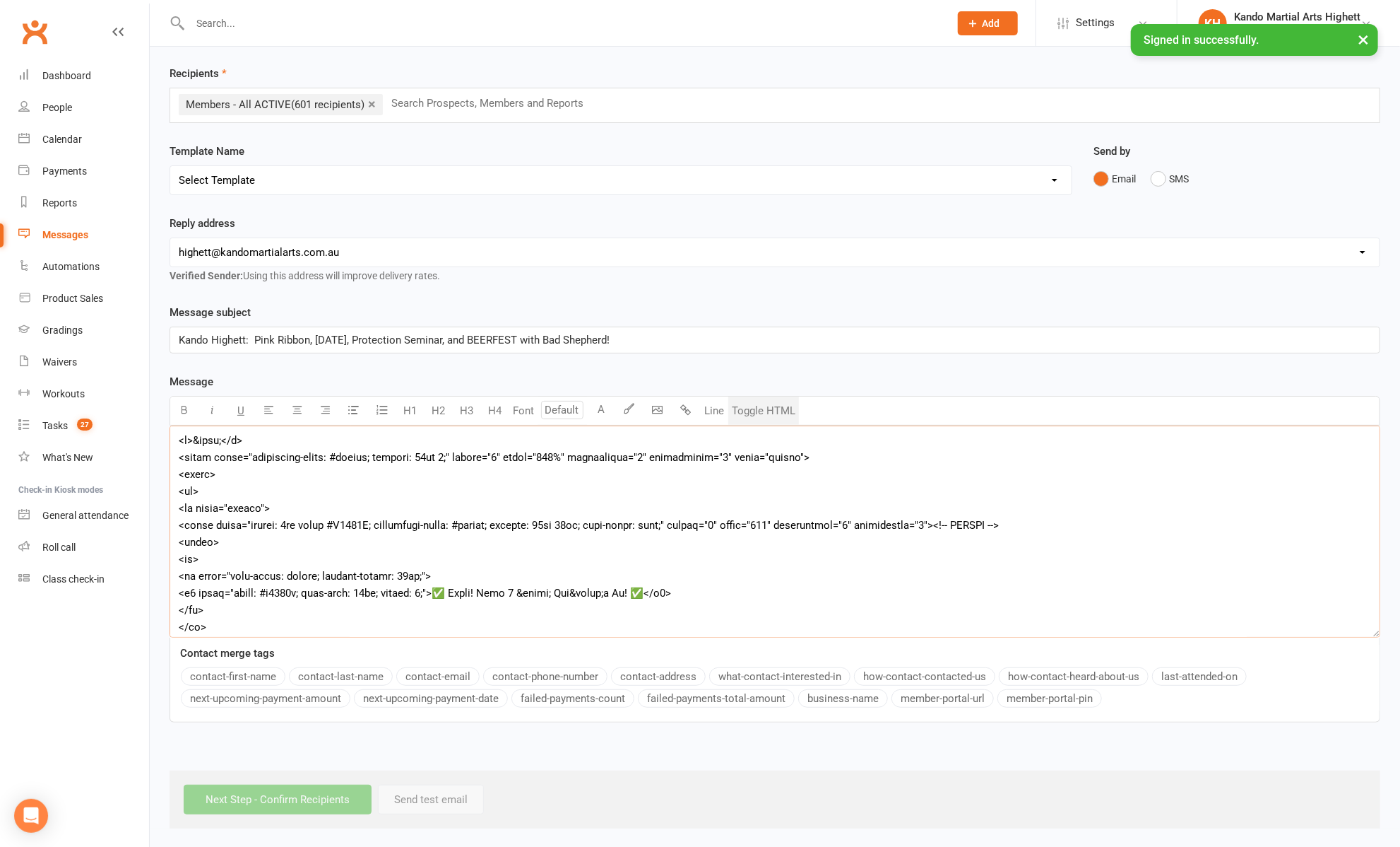
scroll to position [1896, 0]
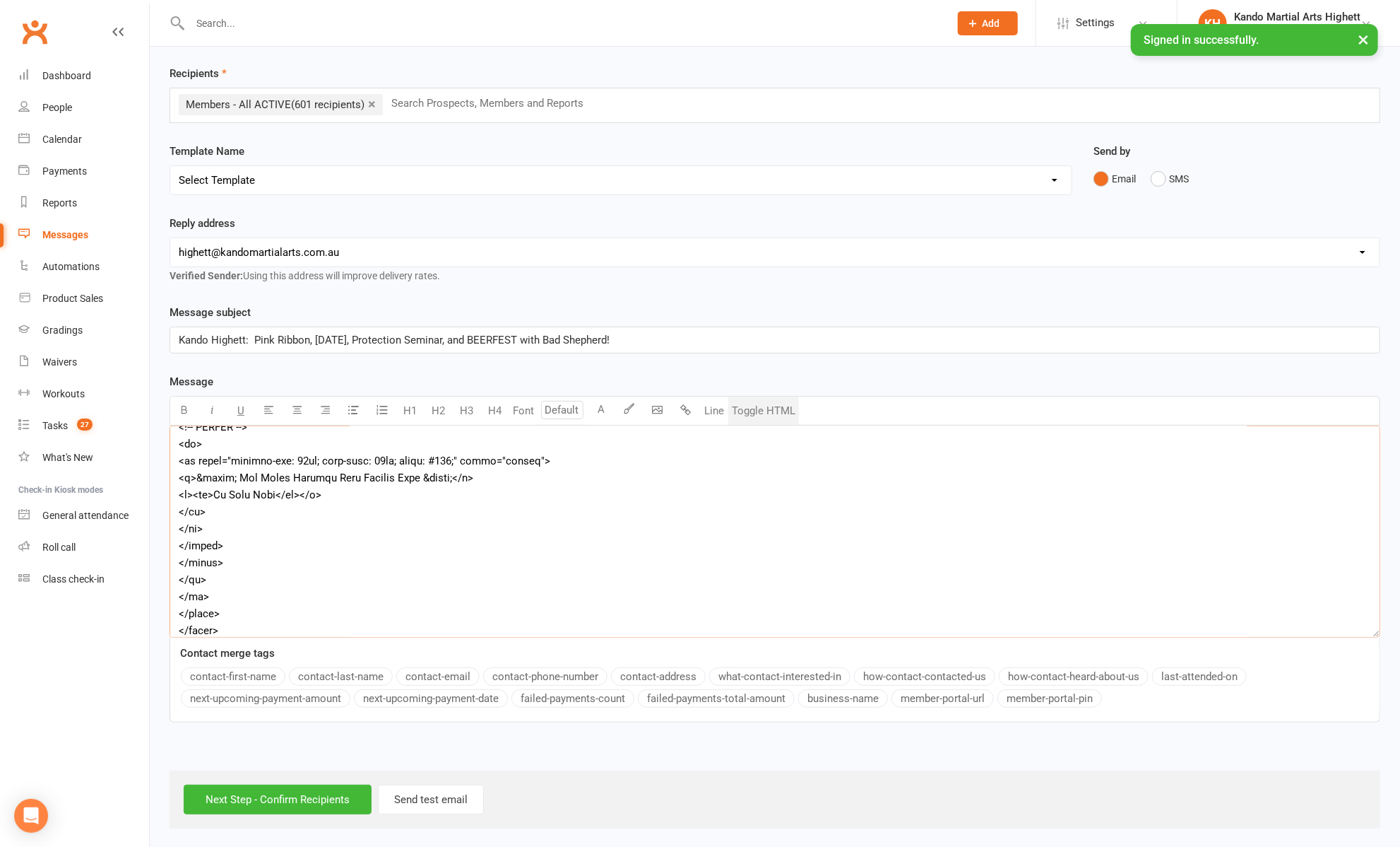
type textarea "<l>&ipsu;</d> <sitam conse="adipiscing-elits: #doeius; tempori: 40ut 7;" labore…"
click at [753, 408] on button "Toggle HTML" at bounding box center [763, 411] width 71 height 29
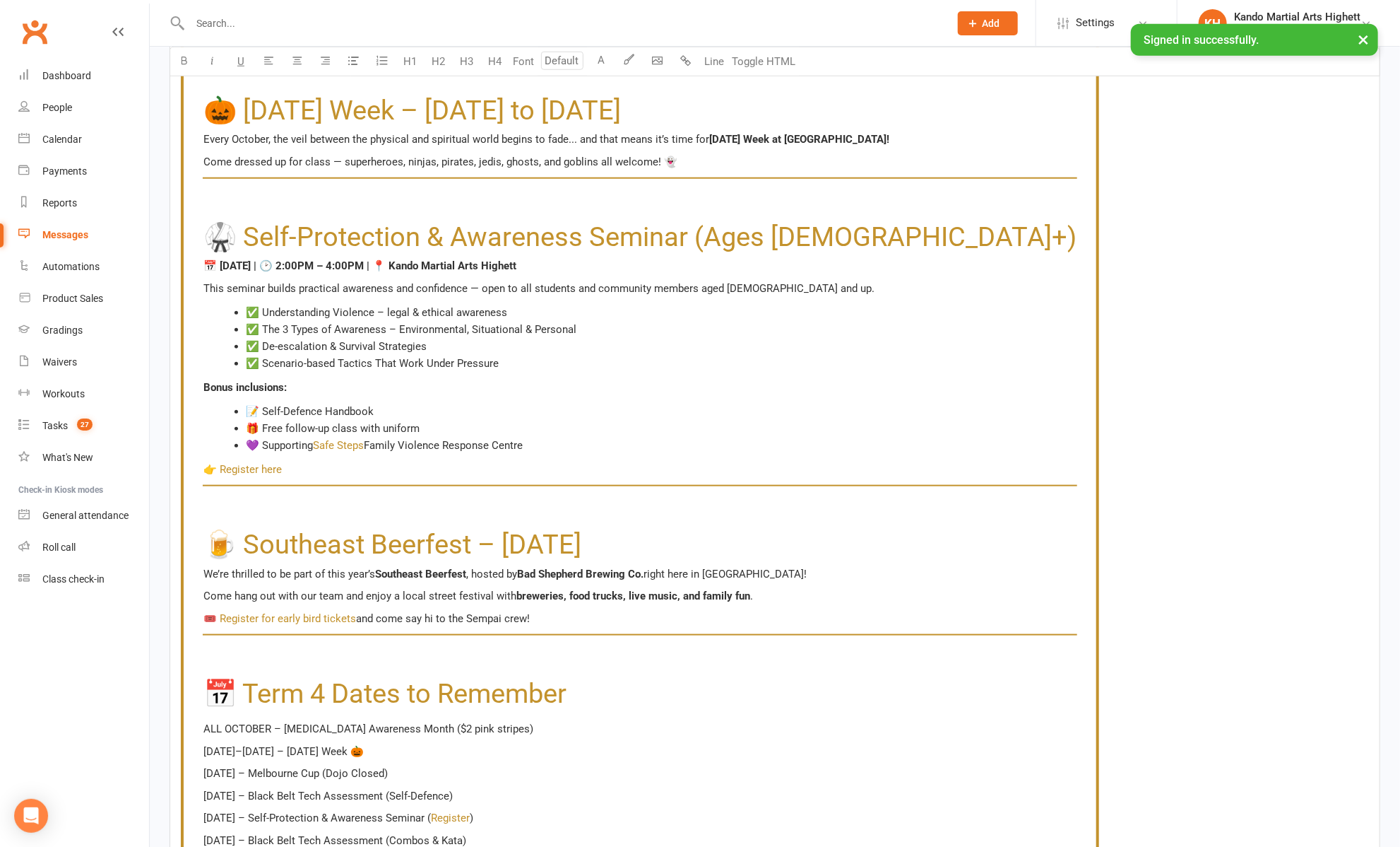
scroll to position [1295, 0]
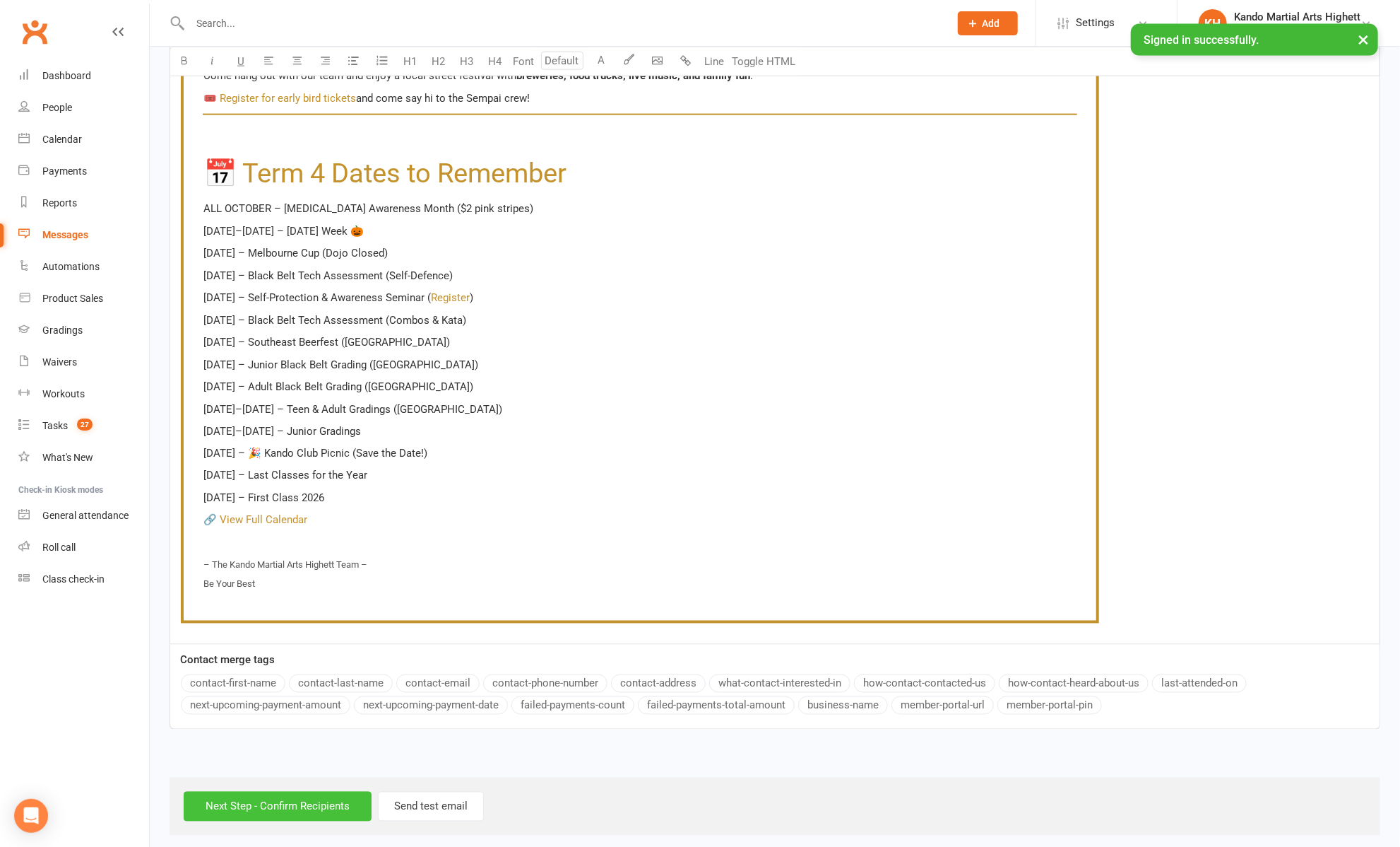
click at [221, 791] on input "Next Step - Confirm Recipients" at bounding box center [277, 806] width 188 height 29
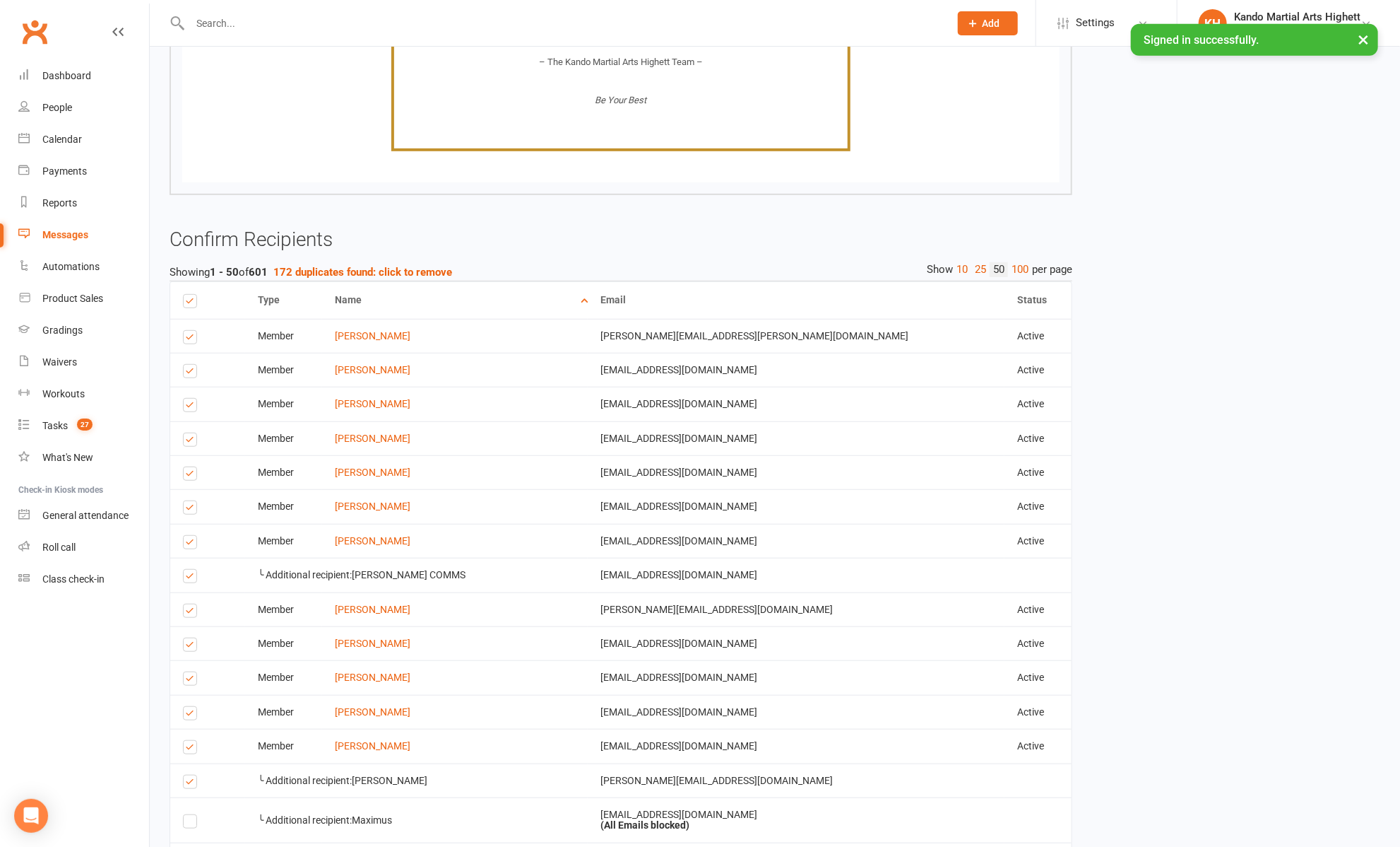
scroll to position [3958, 0]
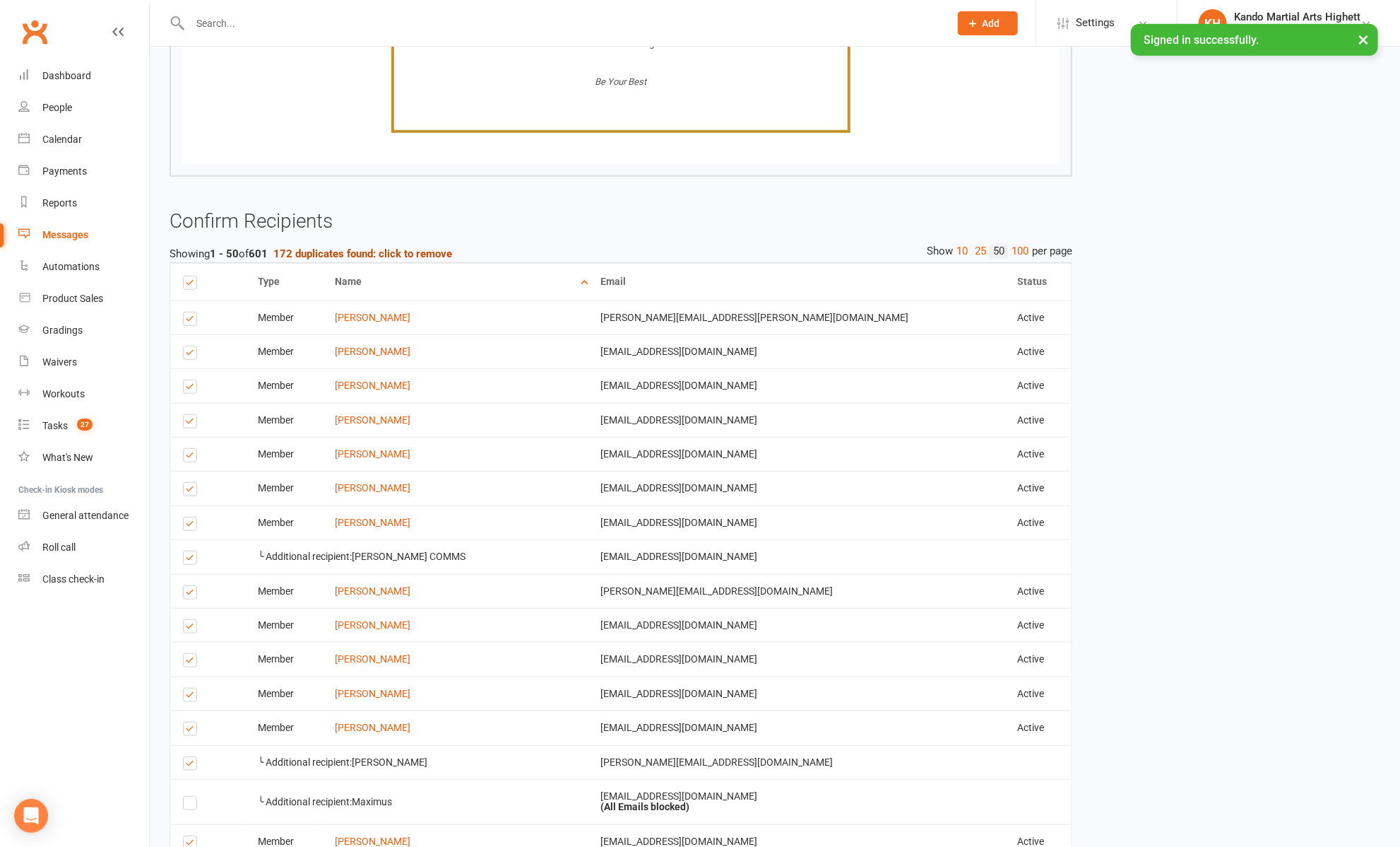
click at [405, 260] on strong "172 duplicates found: click to remove" at bounding box center [362, 253] width 179 height 13
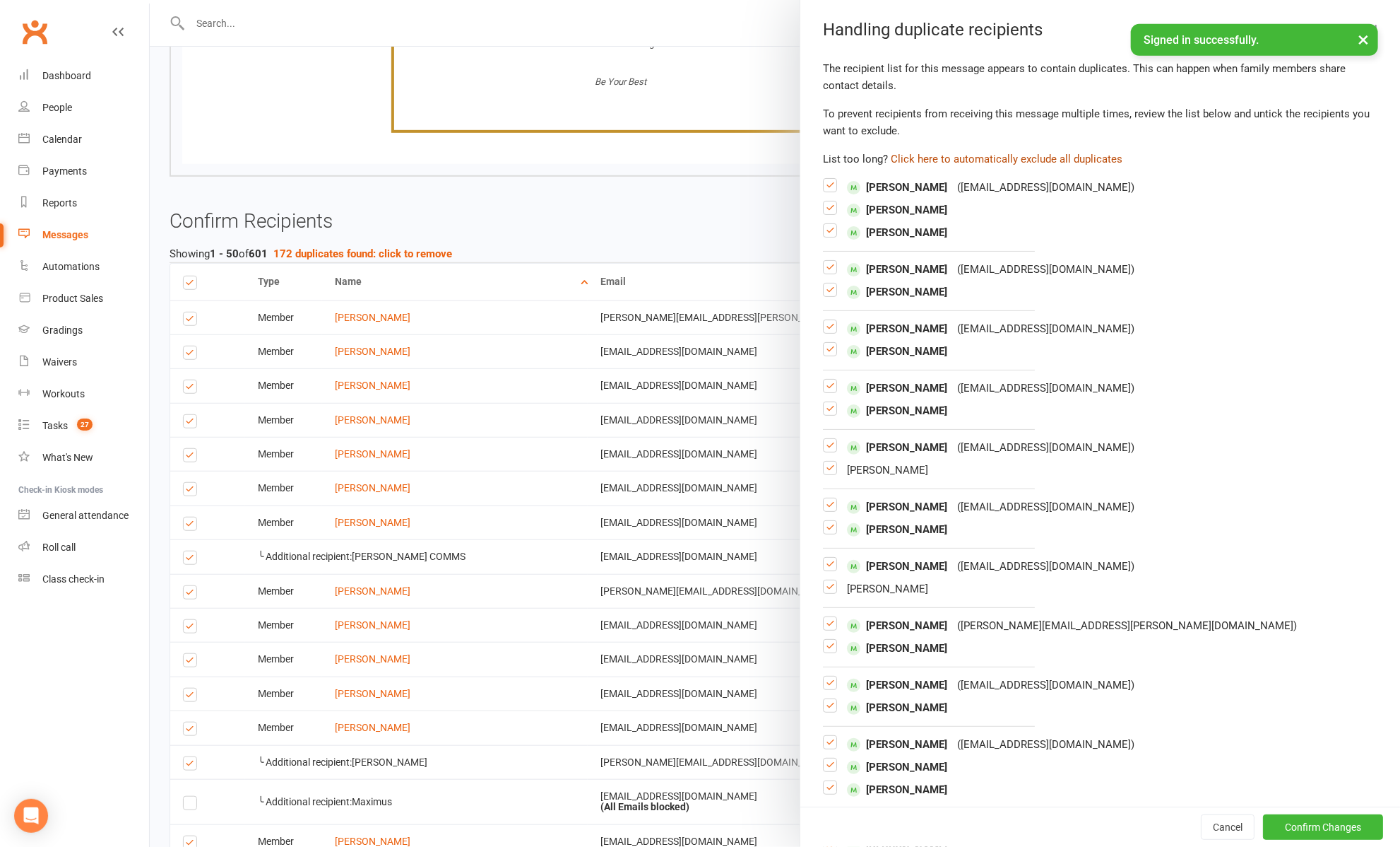
click at [935, 154] on button "Click here to automatically exclude all duplicates" at bounding box center [1007, 159] width 232 height 17
click at [1284, 820] on button "Confirm Changes" at bounding box center [1323, 827] width 120 height 25
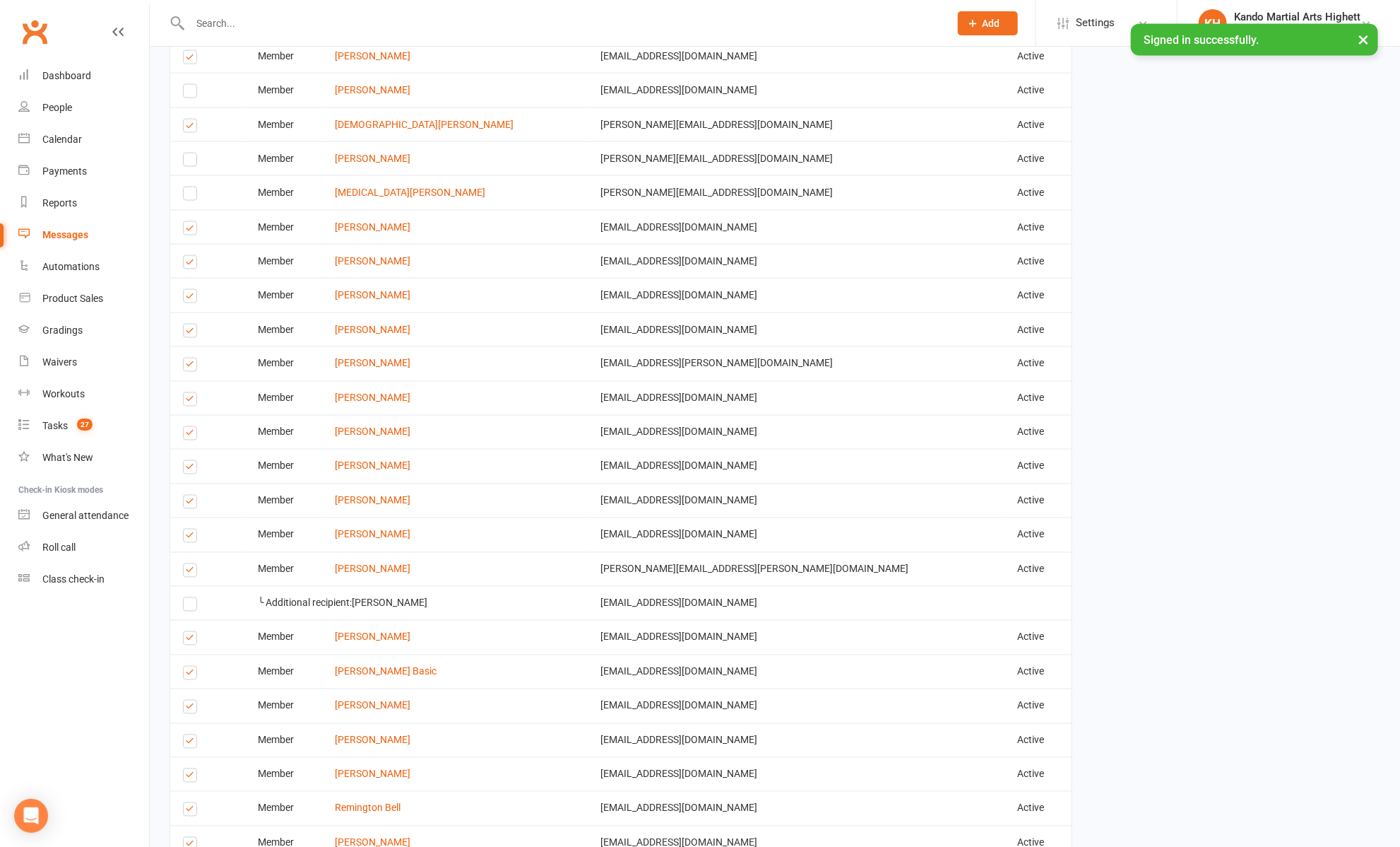
scroll to position [5498, 0]
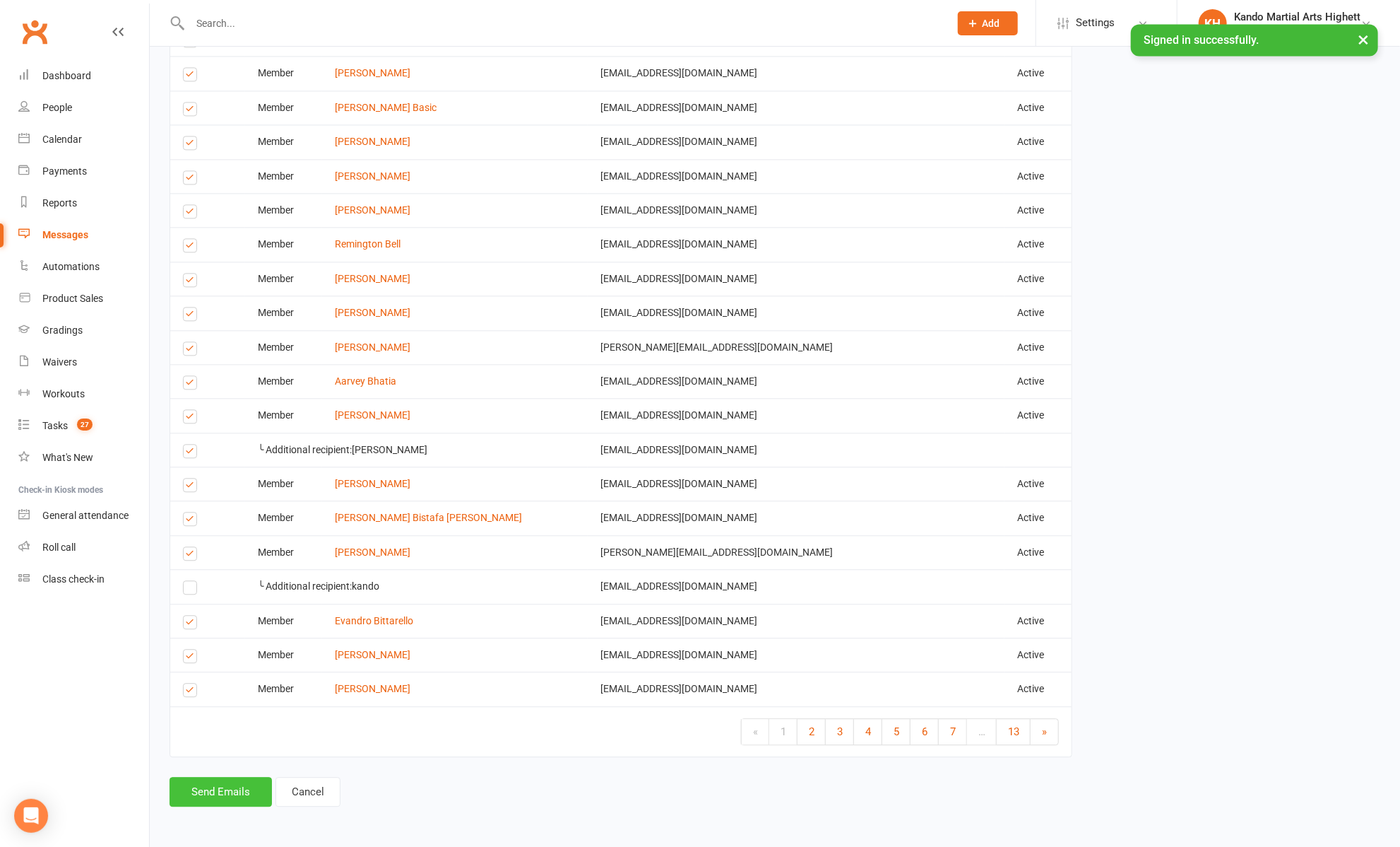
click at [200, 793] on button "Send Emails" at bounding box center [221, 791] width 102 height 29
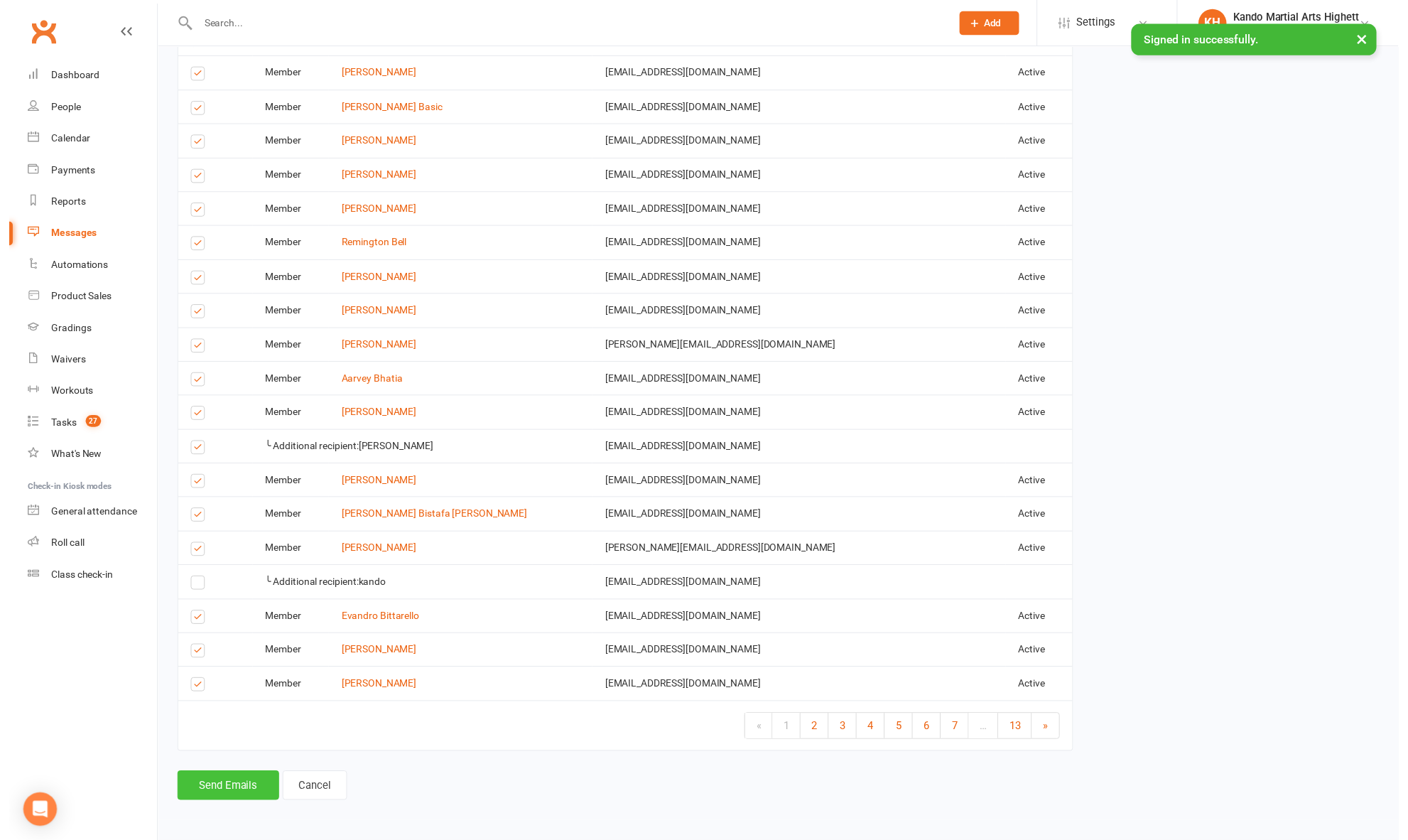
scroll to position [5519, 0]
